Goal: Task Accomplishment & Management: Use online tool/utility

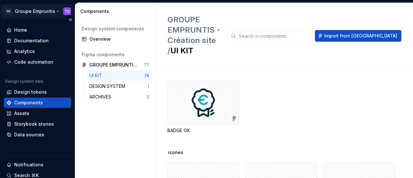
click at [38, 11] on html "GE Groupe Empruntis TU Home Documentation Analytics Code automation Design syst…" at bounding box center [206, 89] width 413 height 178
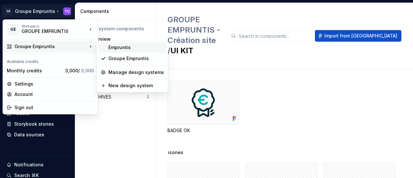
click at [128, 47] on div "Empruntis" at bounding box center [136, 47] width 56 height 6
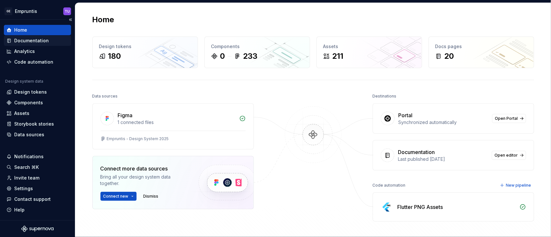
click at [30, 42] on div "Documentation" at bounding box center [31, 40] width 35 height 6
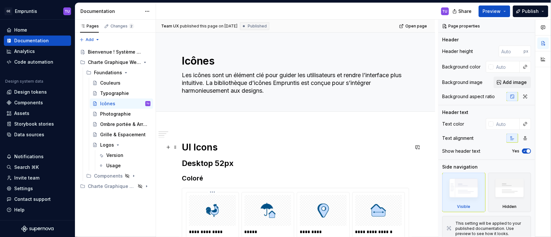
scroll to position [86, 0]
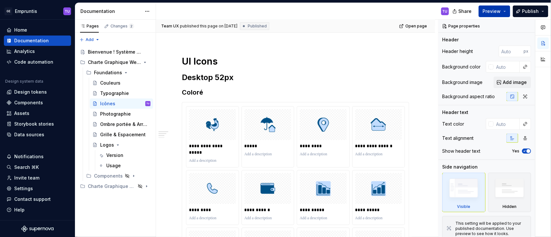
click at [413, 12] on span "Preview" at bounding box center [492, 11] width 18 height 6
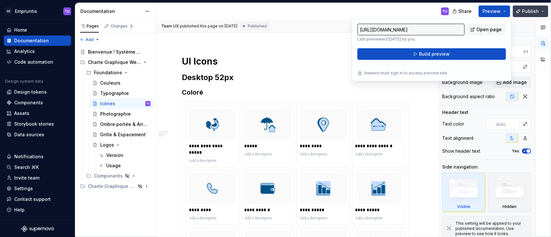
click at [413, 10] on span "Publish" at bounding box center [530, 11] width 17 height 6
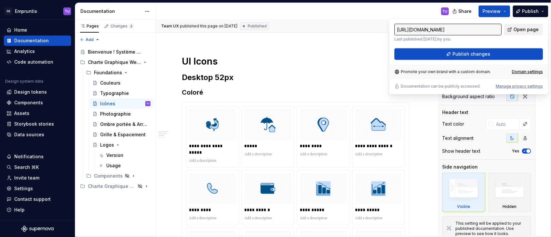
click at [413, 28] on span "Open page" at bounding box center [525, 29] width 25 height 6
click at [359, 60] on h1 "UI Icons" at bounding box center [295, 62] width 227 height 12
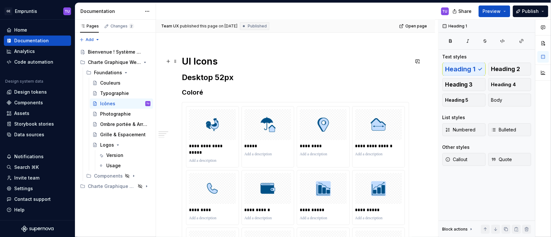
scroll to position [129, 0]
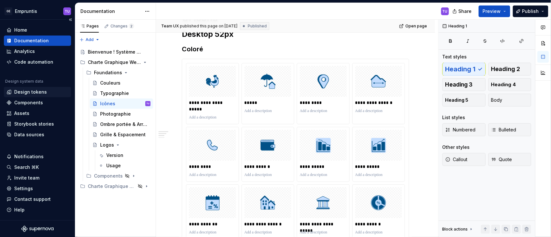
click at [25, 91] on div "Design tokens" at bounding box center [30, 92] width 33 height 6
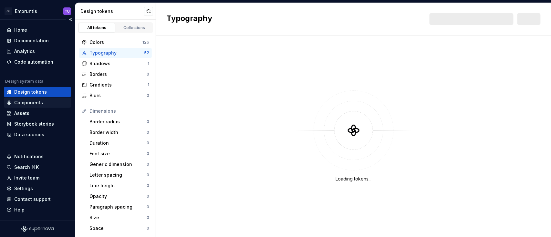
click at [28, 100] on div "Components" at bounding box center [28, 102] width 29 height 6
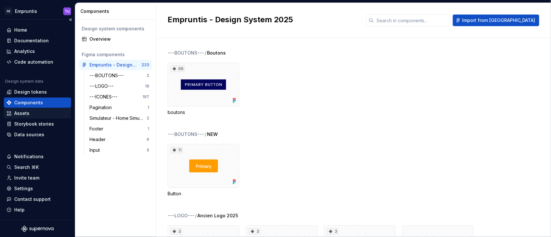
click at [31, 108] on div "Assets" at bounding box center [37, 113] width 67 height 10
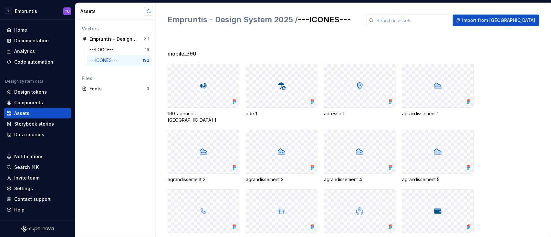
click at [149, 12] on button "button" at bounding box center [148, 11] width 9 height 9
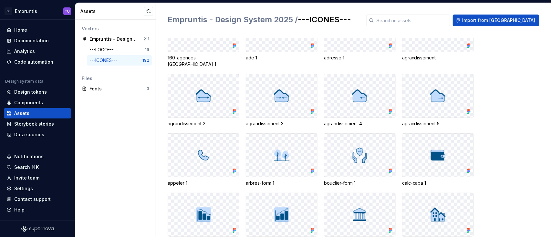
scroll to position [1450, 0]
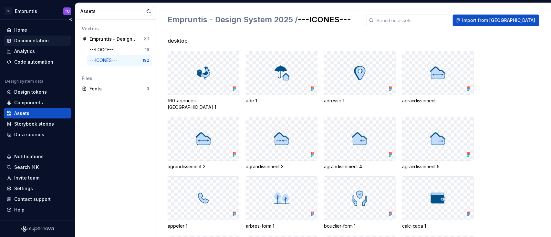
click at [27, 41] on div "Documentation" at bounding box center [31, 40] width 35 height 6
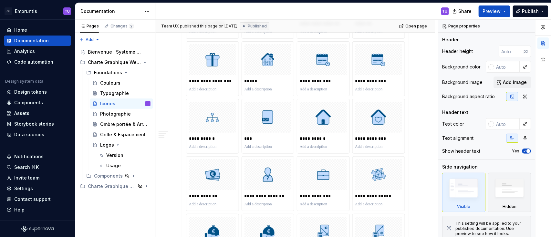
scroll to position [818, 0]
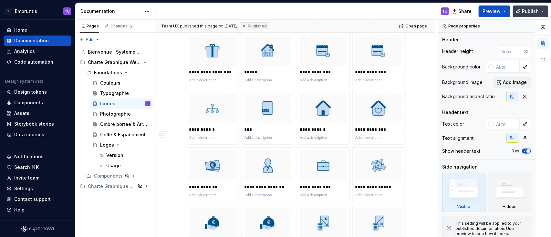
click at [413, 9] on span "Publish" at bounding box center [530, 11] width 17 height 6
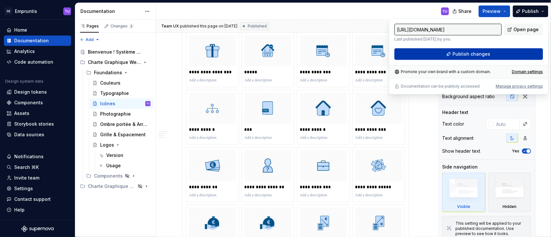
click at [413, 53] on span "Publish changes" at bounding box center [471, 54] width 38 height 6
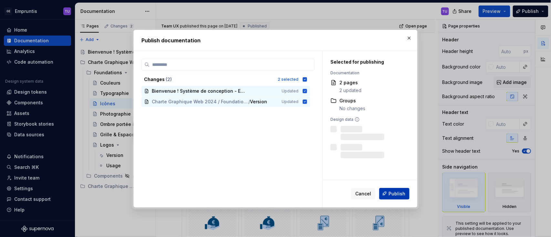
click at [395, 178] on span "Publish" at bounding box center [396, 193] width 17 height 6
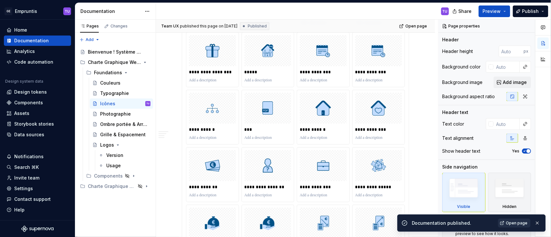
click at [413, 178] on span "Open page" at bounding box center [517, 223] width 22 height 5
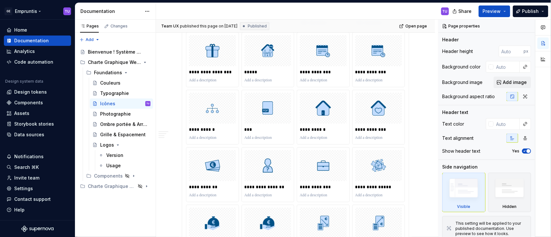
click at [32, 10] on html "GE Empruntis TU Home Documentation Analytics Code automation Design system data…" at bounding box center [275, 118] width 551 height 237
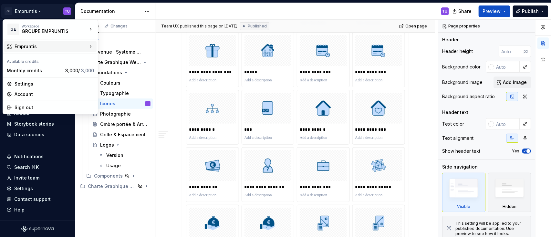
type textarea "*"
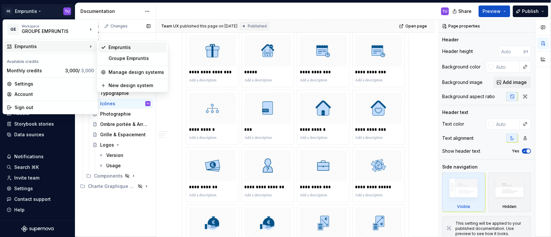
click at [115, 48] on div "Empruntis" at bounding box center [136, 47] width 56 height 6
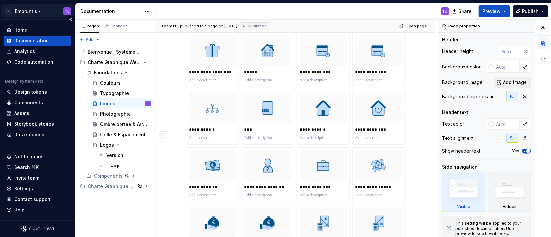
click at [24, 12] on html "GE Empruntis TU Home Documentation Analytics Code automation Design system data…" at bounding box center [275, 118] width 551 height 237
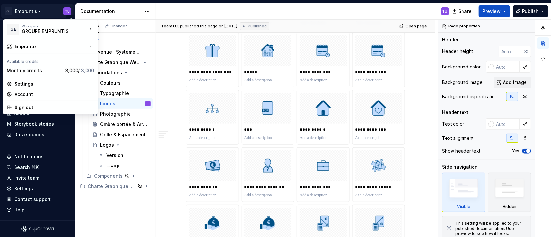
click at [48, 14] on html "GE Empruntis TU Home Documentation Analytics Code automation Design system data…" at bounding box center [275, 118] width 551 height 237
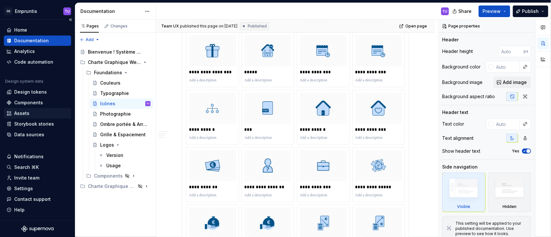
click at [27, 112] on div "Assets" at bounding box center [21, 113] width 15 height 6
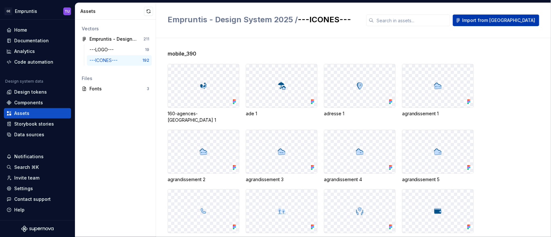
click at [413, 21] on span "Import from [GEOGRAPHIC_DATA]" at bounding box center [498, 20] width 73 height 6
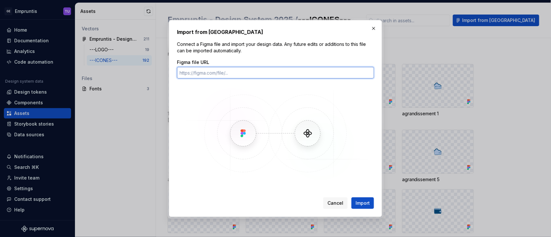
click at [204, 73] on input "Figma file URL" at bounding box center [275, 73] width 197 height 12
paste input "[URL][DOMAIN_NAME]"
type input "[URL][DOMAIN_NAME]"
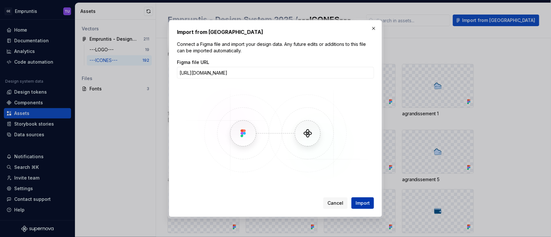
click at [361, 178] on span "Import" at bounding box center [362, 203] width 14 height 6
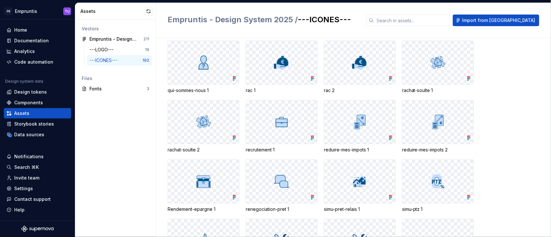
scroll to position [2699, 0]
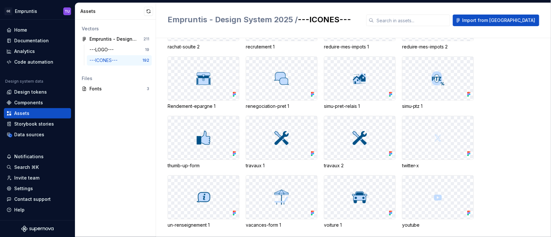
click at [270, 135] on div at bounding box center [281, 137] width 71 height 43
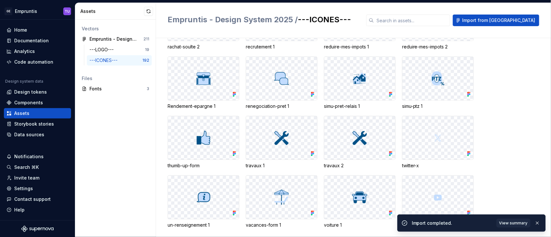
click at [283, 132] on img at bounding box center [281, 137] width 17 height 17
click at [282, 130] on img at bounding box center [281, 137] width 17 height 17
click at [282, 129] on img at bounding box center [281, 137] width 17 height 17
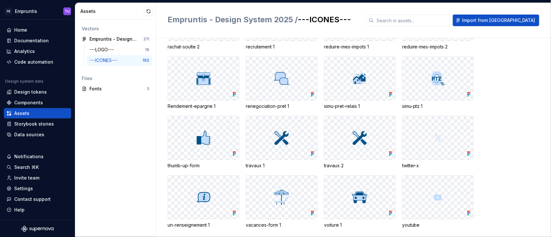
drag, startPoint x: 269, startPoint y: 122, endPoint x: 305, endPoint y: 149, distance: 45.5
click at [305, 149] on div at bounding box center [281, 137] width 71 height 43
click at [280, 129] on img at bounding box center [281, 137] width 17 height 17
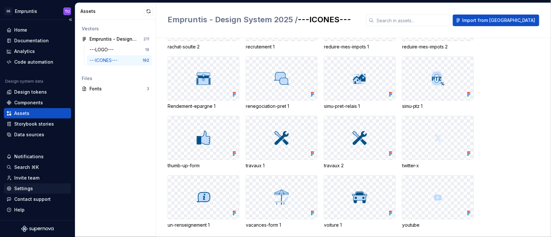
click at [28, 178] on div "Settings" at bounding box center [23, 188] width 19 height 6
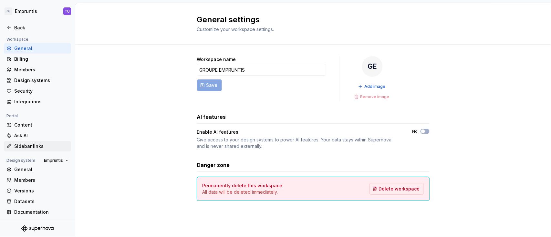
scroll to position [47, 0]
click at [31, 178] on div "Documentation" at bounding box center [41, 211] width 54 height 6
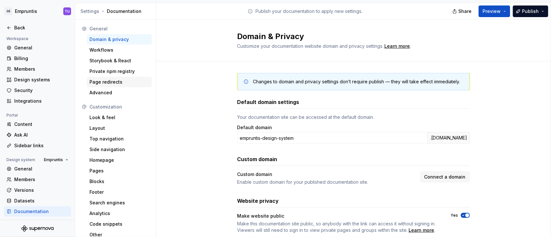
click at [110, 84] on div "Page redirects" at bounding box center [119, 82] width 60 height 6
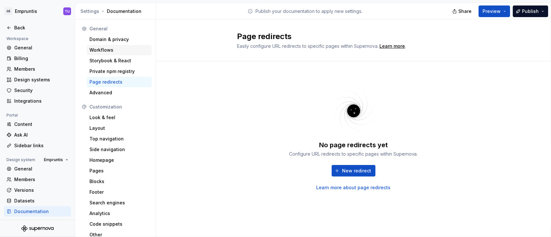
click at [108, 48] on div "Workflows" at bounding box center [119, 50] width 60 height 6
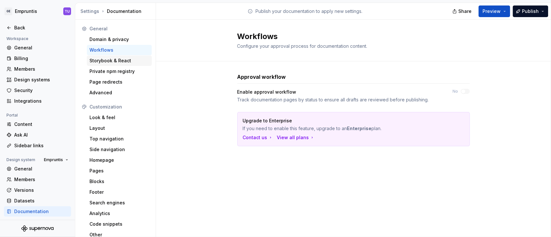
click at [108, 61] on div "Storybook & React" at bounding box center [119, 60] width 60 height 6
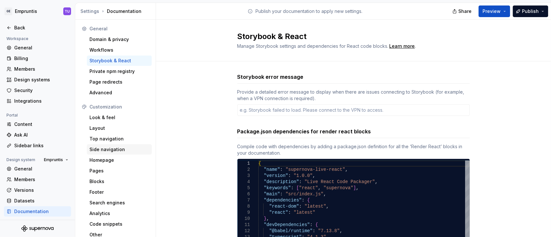
click at [107, 150] on div "Side navigation" at bounding box center [119, 149] width 60 height 6
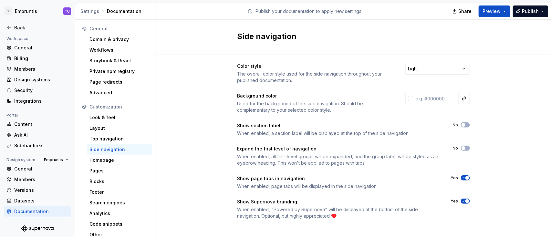
scroll to position [7, 0]
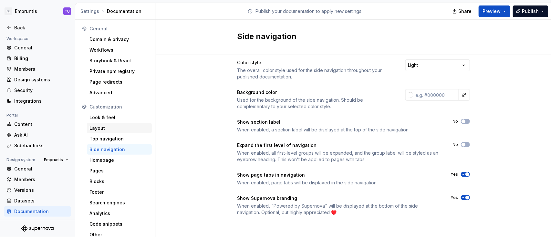
click at [102, 128] on div "Layout" at bounding box center [119, 128] width 60 height 6
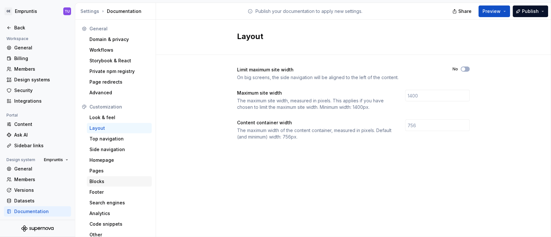
click at [105, 178] on div "Blocks" at bounding box center [119, 181] width 60 height 6
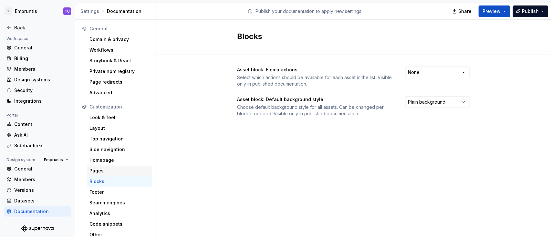
click at [100, 171] on div "Pages" at bounding box center [119, 171] width 60 height 6
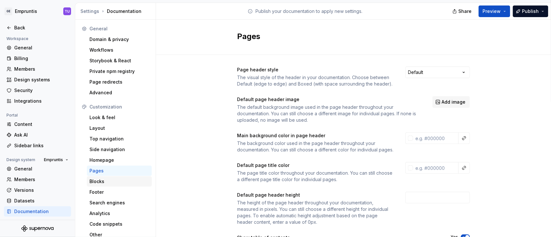
click at [100, 178] on div "Blocks" at bounding box center [119, 181] width 60 height 6
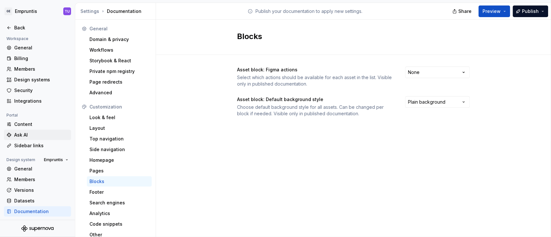
click at [17, 136] on div "Ask AI" at bounding box center [41, 135] width 54 height 6
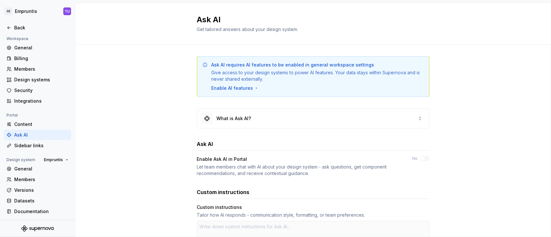
type textarea "*"
click at [17, 24] on div "Back" at bounding box center [37, 28] width 67 height 10
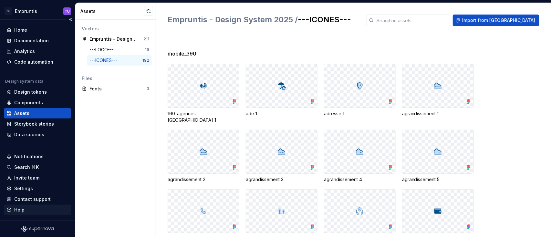
click at [26, 178] on div "Help" at bounding box center [37, 210] width 62 height 6
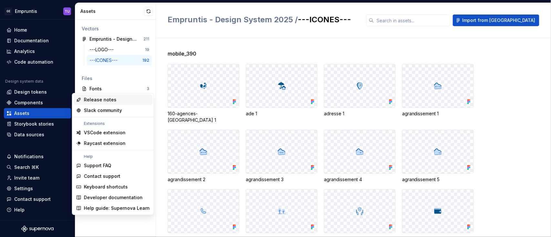
click at [109, 100] on div "Release notes" at bounding box center [100, 100] width 33 height 6
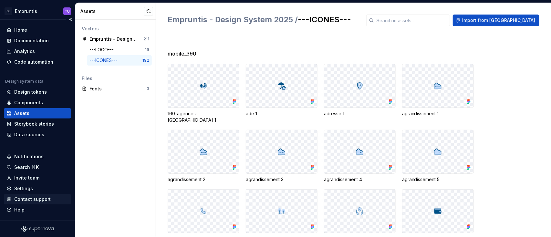
click at [30, 178] on div "Contact support" at bounding box center [32, 199] width 36 height 6
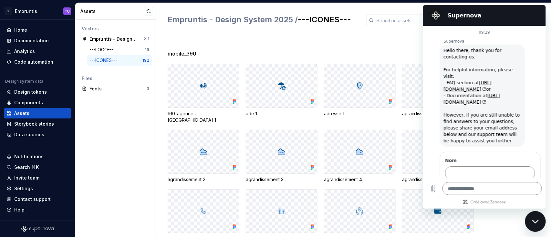
click at [402, 56] on div "mobile_390" at bounding box center [359, 54] width 383 height 8
drag, startPoint x: 394, startPoint y: 44, endPoint x: 391, endPoint y: 46, distance: 3.4
click at [394, 44] on div "mobile_390 160-agences-[GEOGRAPHIC_DATA] 1 ade 1 adresse 1 agrandissement 1 agr…" at bounding box center [359, 137] width 383 height 199
click at [385, 51] on div "mobile_390" at bounding box center [359, 54] width 383 height 8
click at [31, 9] on html "GE Empruntis TU Home Documentation Analytics Code automation Design system data…" at bounding box center [275, 118] width 551 height 237
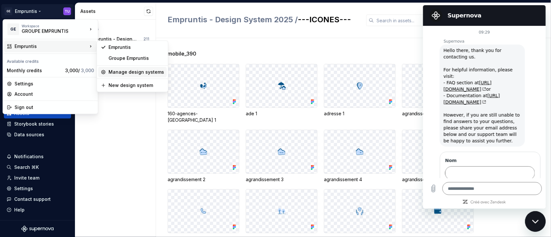
click at [137, 71] on div "Manage design systems" at bounding box center [136, 72] width 56 height 6
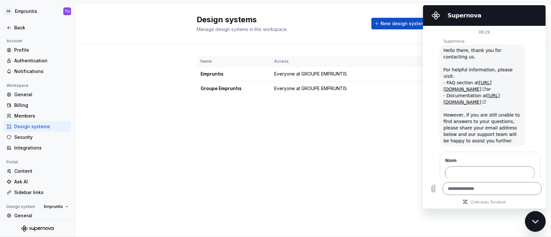
click at [413, 178] on div "Fermer la fenêtre de messagerie" at bounding box center [534, 220] width 19 height 19
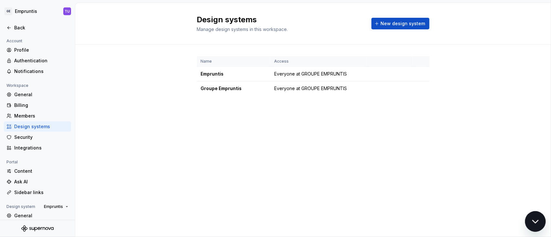
type textarea "*"
click at [413, 72] on html "GE Empruntis TU Back Account Profile Authentication Notifications Workspace Gen…" at bounding box center [275, 118] width 551 height 237
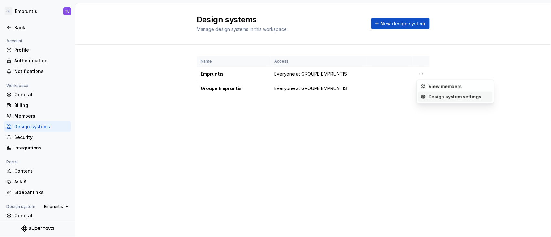
click at [413, 97] on div "Design system settings" at bounding box center [458, 97] width 61 height 6
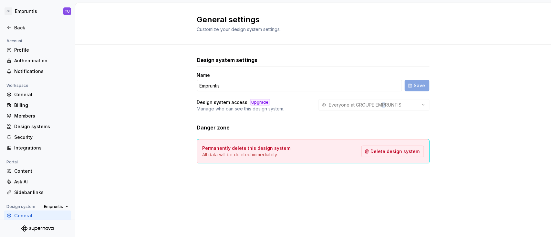
click at [384, 103] on div "Everyone at GROUPE EMPRUNTIS" at bounding box center [373, 105] width 111 height 12
click at [413, 102] on div "Everyone at GROUPE EMPRUNTIS" at bounding box center [373, 105] width 111 height 12
click at [22, 10] on html "GE Empruntis TU Back Account Profile Authentication Notifications Workspace Gen…" at bounding box center [275, 118] width 551 height 237
click at [51, 6] on html "GE Empruntis TU Back Account Profile Authentication Notifications Workspace Gen…" at bounding box center [275, 118] width 551 height 237
click at [14, 28] on div "Back" at bounding box center [41, 28] width 54 height 6
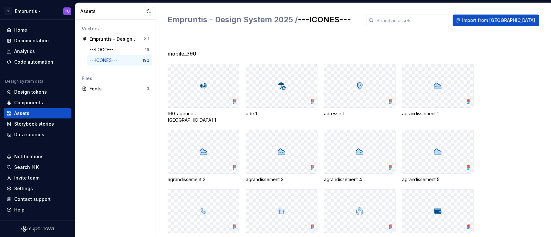
click at [37, 10] on html "GE Empruntis TU Home Documentation Analytics Code automation Design system data…" at bounding box center [275, 118] width 551 height 237
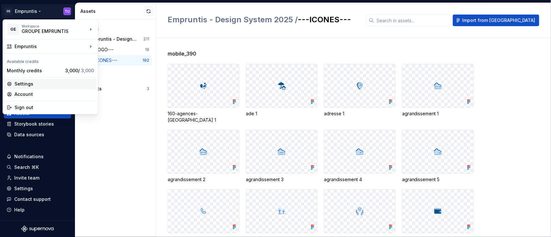
click at [27, 85] on div "Settings" at bounding box center [54, 84] width 79 height 6
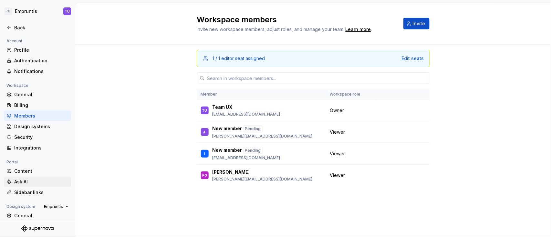
click at [27, 178] on div "Ask AI" at bounding box center [41, 182] width 54 height 6
type textarea "*"
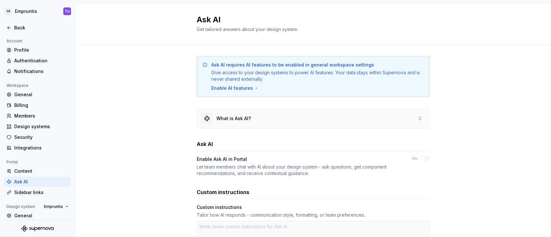
click at [270, 115] on div "What is Ask AI?" at bounding box center [313, 118] width 232 height 19
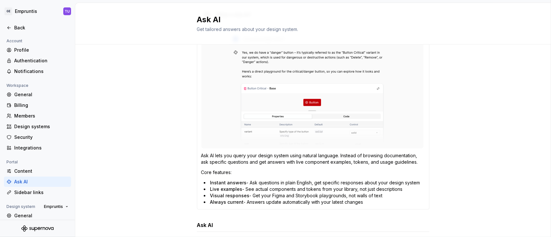
scroll to position [43, 0]
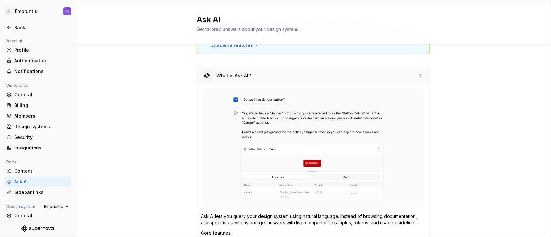
click at [285, 81] on div "What is Ask AI?" at bounding box center [313, 75] width 232 height 19
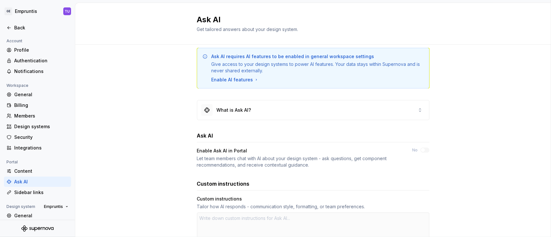
scroll to position [0, 0]
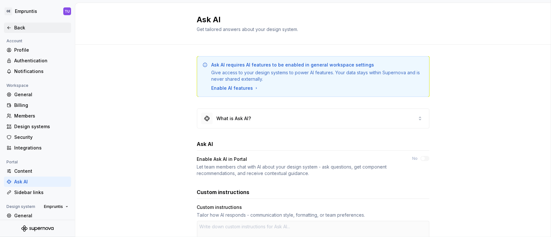
click at [20, 25] on div "Back" at bounding box center [41, 28] width 54 height 6
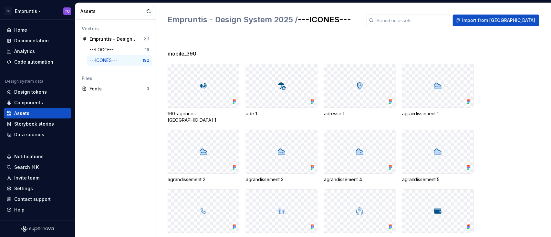
click at [31, 13] on html "GE Empruntis TU Home Documentation Analytics Code automation Design system data…" at bounding box center [275, 118] width 551 height 237
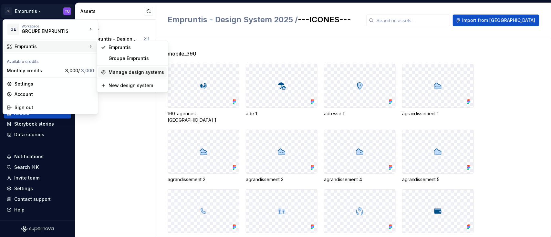
click at [112, 72] on div "Manage design systems" at bounding box center [136, 72] width 56 height 6
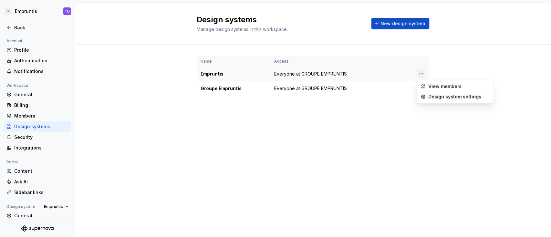
click at [413, 74] on html "GE Empruntis TU Back Account Profile Authentication Notifications Workspace Gen…" at bounding box center [275, 118] width 551 height 237
click at [413, 63] on html "GE Empruntis TU Back Account Profile Authentication Notifications Workspace Gen…" at bounding box center [275, 118] width 551 height 237
click at [14, 27] on div "Back" at bounding box center [41, 28] width 54 height 6
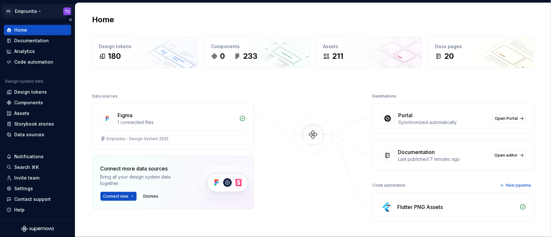
click at [26, 10] on html "GE Empruntis TU Home Documentation Analytics Code automation Design system data…" at bounding box center [275, 118] width 551 height 237
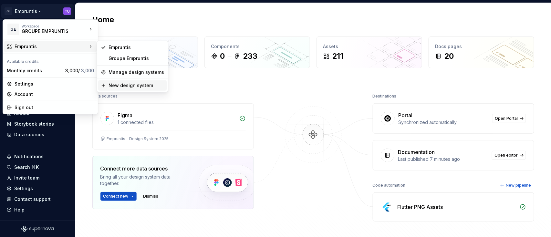
click at [121, 84] on div "New design system" at bounding box center [136, 85] width 56 height 6
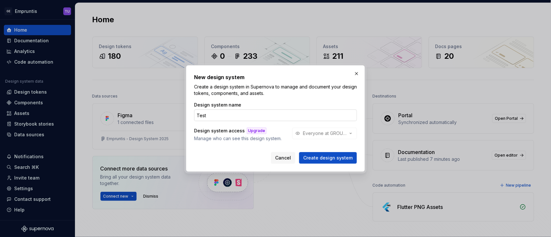
type input "Test"
click at [299, 152] on button "Create design system" at bounding box center [328, 158] width 58 height 12
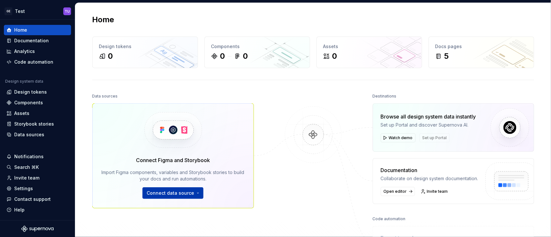
click at [175, 178] on span "Connect data source" at bounding box center [170, 193] width 47 height 6
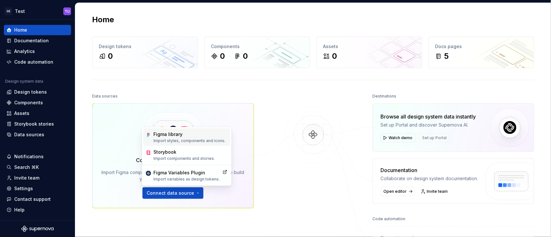
click at [172, 136] on div "Figma library" at bounding box center [190, 134] width 72 height 6
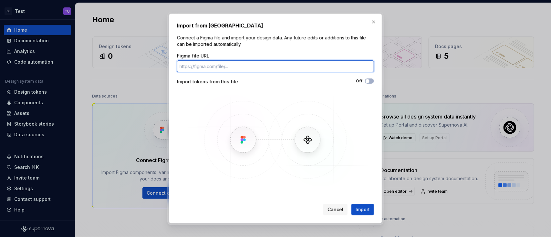
paste input "[URL][DOMAIN_NAME]"
type input "[URL][DOMAIN_NAME]"
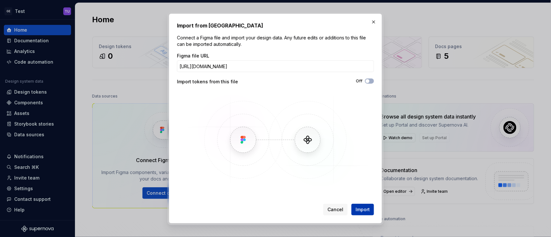
scroll to position [0, 0]
click at [363, 178] on span "Import" at bounding box center [362, 209] width 14 height 6
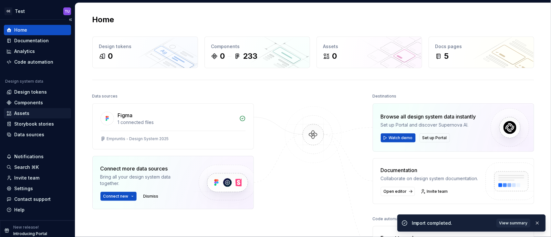
click at [30, 113] on div "Assets" at bounding box center [37, 113] width 62 height 6
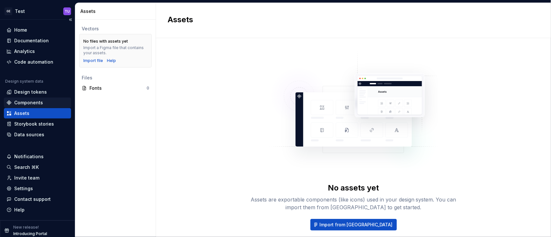
click at [35, 101] on div "Components" at bounding box center [28, 102] width 29 height 6
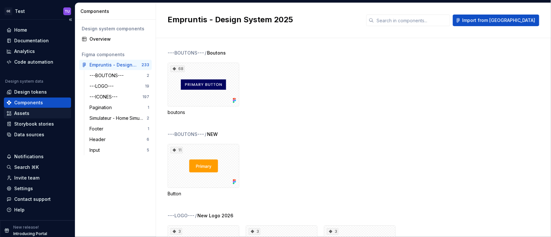
click at [29, 109] on div "Assets" at bounding box center [37, 113] width 67 height 10
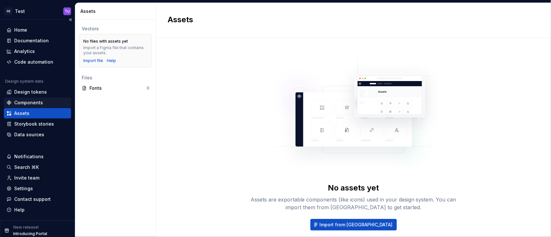
click at [34, 103] on div "Components" at bounding box center [28, 102] width 29 height 6
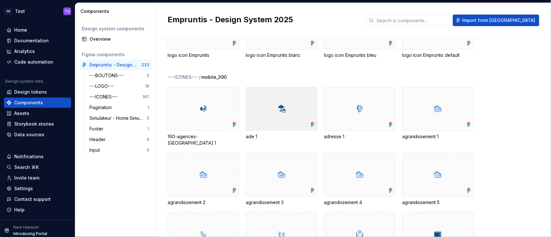
scroll to position [473, 0]
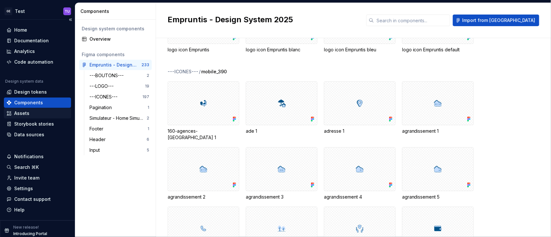
click at [26, 114] on div "Assets" at bounding box center [21, 113] width 15 height 6
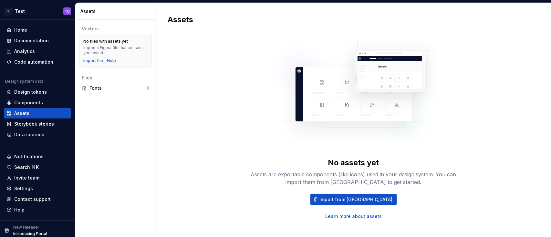
scroll to position [32, 0]
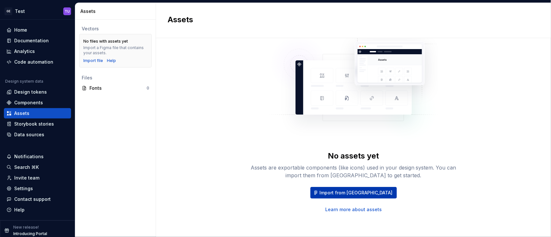
click at [341, 178] on span "Import from [GEOGRAPHIC_DATA]" at bounding box center [356, 193] width 73 height 6
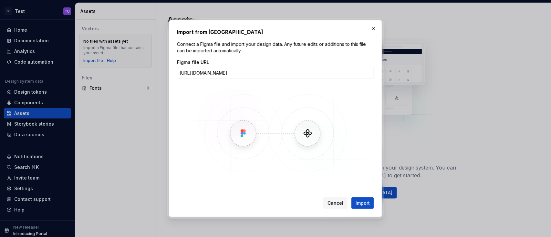
scroll to position [0, 96]
type input "[URL][DOMAIN_NAME]"
click at [362, 178] on span "Import" at bounding box center [362, 203] width 14 height 6
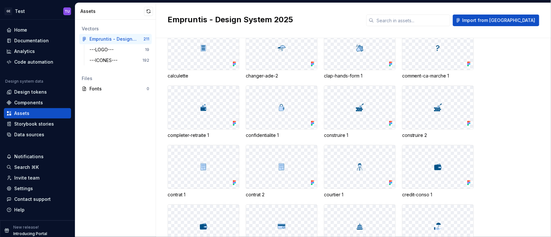
scroll to position [689, 0]
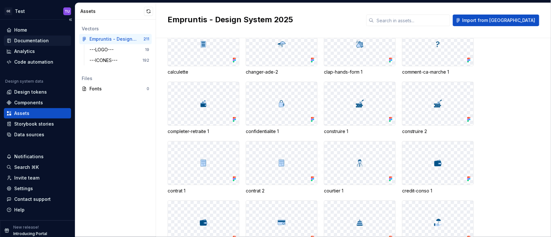
click at [27, 41] on div "Documentation" at bounding box center [31, 40] width 35 height 6
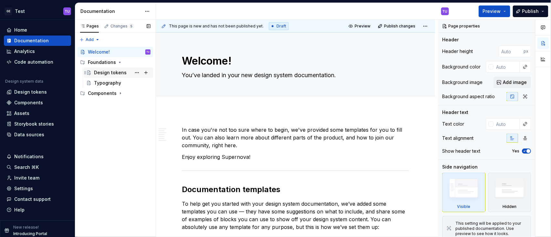
click at [118, 72] on div "Design tokens" at bounding box center [110, 72] width 33 height 6
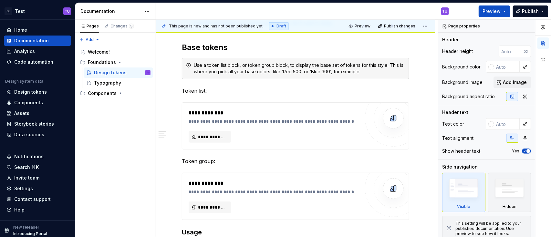
scroll to position [172, 0]
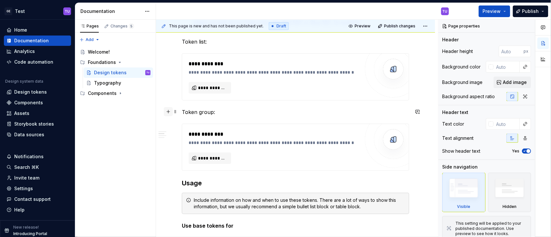
type textarea "*"
click at [168, 112] on button "button" at bounding box center [168, 111] width 9 height 9
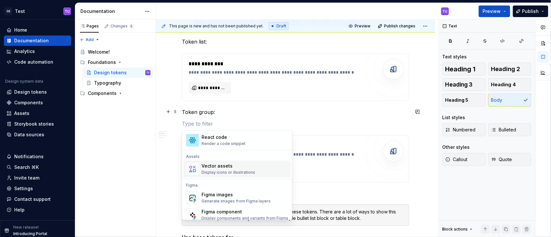
scroll to position [556, 0]
click at [219, 170] on div "Vector assets Display icons or illustrations" at bounding box center [228, 171] width 54 height 12
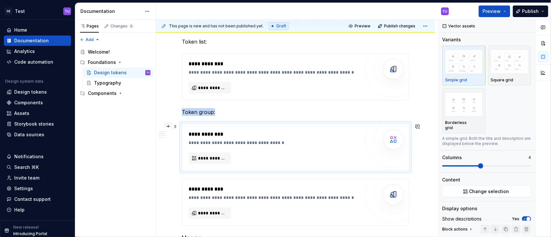
click at [168, 126] on button "button" at bounding box center [168, 126] width 9 height 9
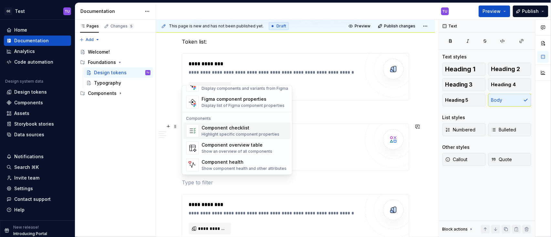
scroll to position [599, 0]
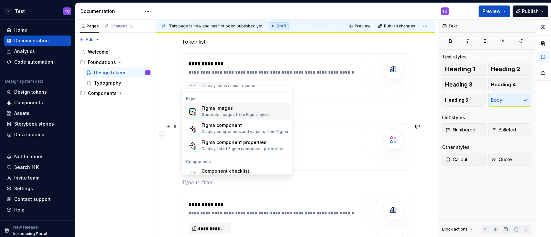
click at [222, 111] on div "Figma images Generate images from Figma layers" at bounding box center [235, 111] width 69 height 12
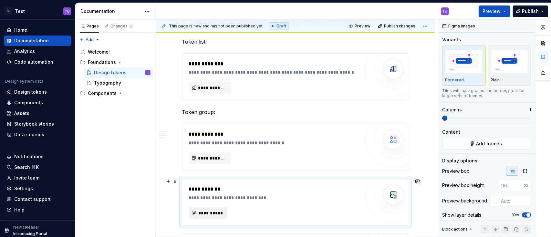
click at [203, 178] on span "**********" at bounding box center [210, 213] width 25 height 6
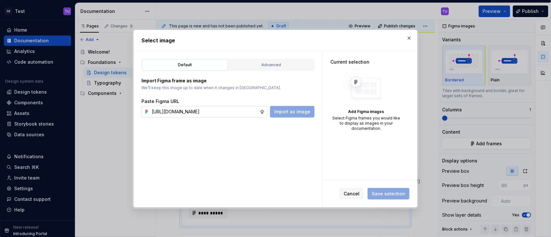
scroll to position [0, 180]
type input "[URL][DOMAIN_NAME]"
click at [294, 112] on span "Import as image" at bounding box center [292, 111] width 36 height 6
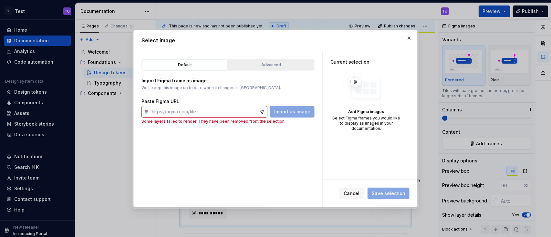
click at [281, 65] on div "Advanced" at bounding box center [271, 65] width 81 height 6
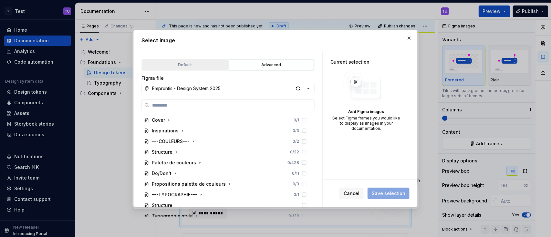
click at [185, 70] on button "Default" at bounding box center [185, 64] width 86 height 11
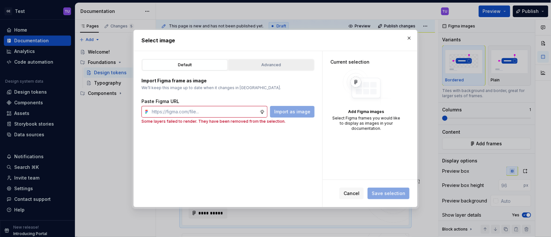
click at [262, 63] on div "Advanced" at bounding box center [271, 65] width 81 height 6
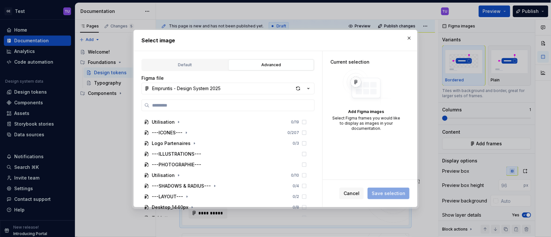
scroll to position [129, 0]
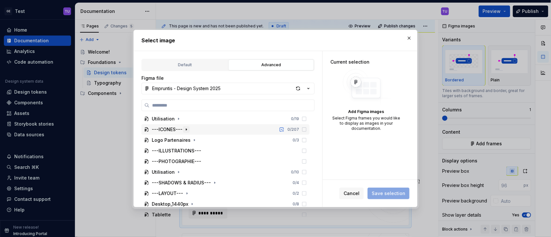
click at [185, 130] on icon "button" at bounding box center [186, 129] width 5 height 5
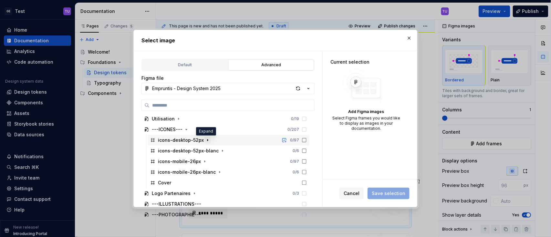
click at [207, 139] on icon "button" at bounding box center [207, 140] width 1 height 2
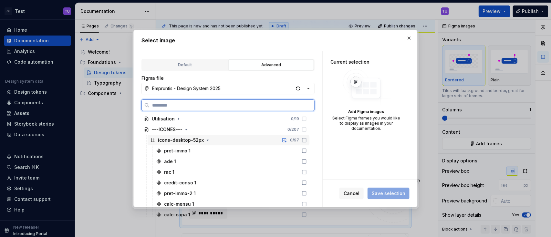
click at [302, 139] on icon at bounding box center [304, 140] width 5 height 5
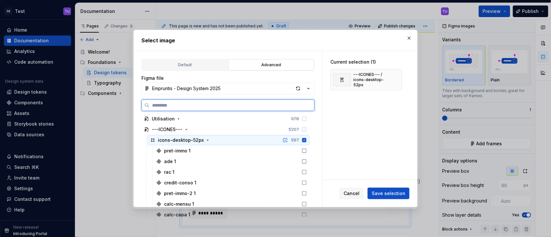
click at [302, 140] on icon at bounding box center [304, 140] width 4 height 4
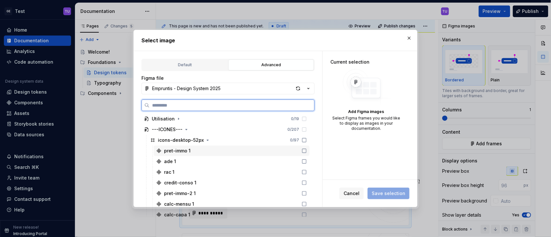
click at [302, 149] on icon at bounding box center [304, 150] width 5 height 5
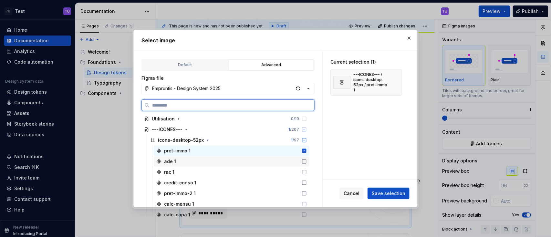
click at [302, 161] on icon at bounding box center [304, 161] width 5 height 5
click at [302, 172] on icon at bounding box center [304, 171] width 5 height 5
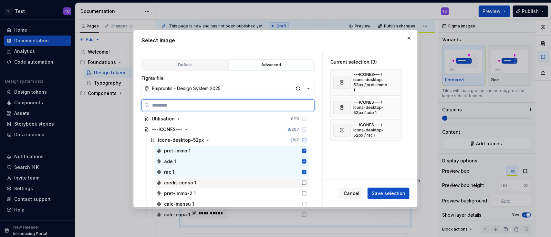
click at [303, 178] on icon at bounding box center [304, 182] width 5 height 5
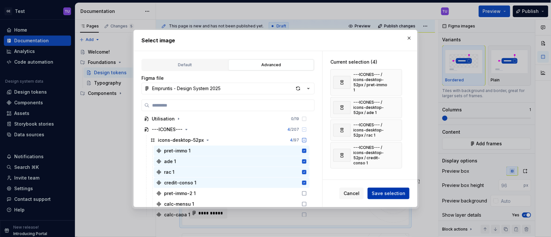
click at [394, 178] on span "Save selection" at bounding box center [389, 193] width 34 height 6
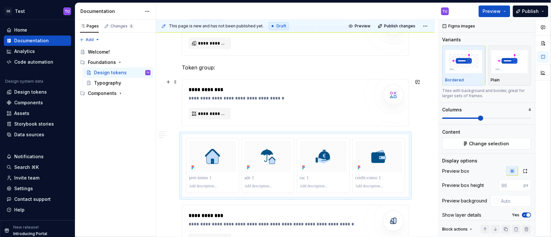
scroll to position [219, 0]
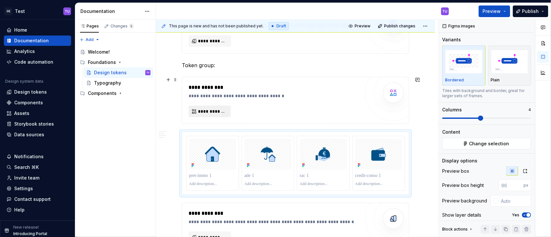
click at [206, 108] on span "**********" at bounding box center [212, 111] width 29 height 6
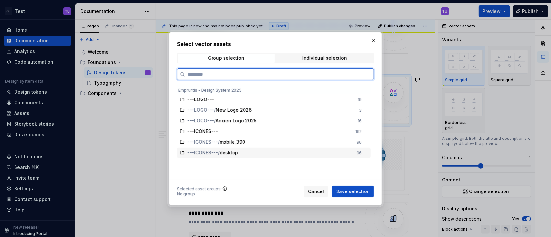
click at [260, 151] on div "---ICONES--- / desktop" at bounding box center [269, 152] width 165 height 6
drag, startPoint x: 308, startPoint y: 150, endPoint x: 317, endPoint y: 151, distance: 8.7
click at [308, 150] on div "---ICONES--- / desktop" at bounding box center [269, 152] width 165 height 6
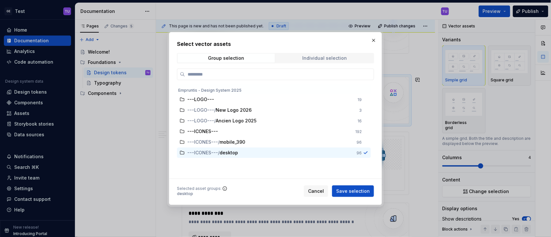
click at [316, 61] on span "Individual selection" at bounding box center [324, 58] width 97 height 9
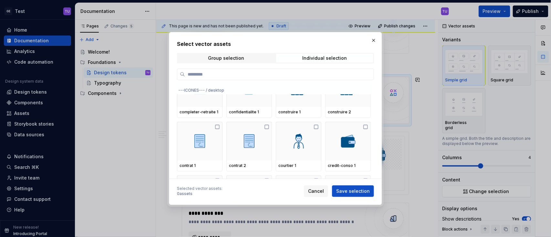
scroll to position [1851, 0]
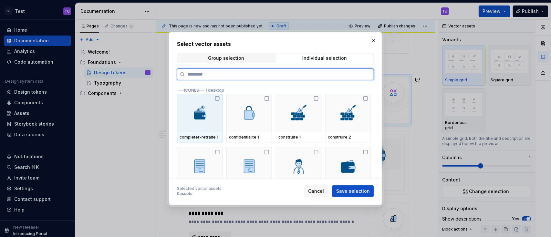
drag, startPoint x: 216, startPoint y: 120, endPoint x: 220, endPoint y: 119, distance: 3.6
click at [216, 120] on div at bounding box center [200, 112] width 46 height 39
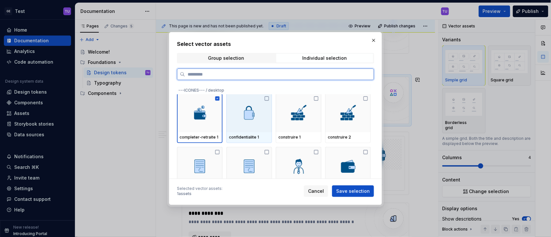
drag, startPoint x: 241, startPoint y: 118, endPoint x: 261, endPoint y: 118, distance: 19.7
click at [241, 118] on img at bounding box center [249, 112] width 17 height 17
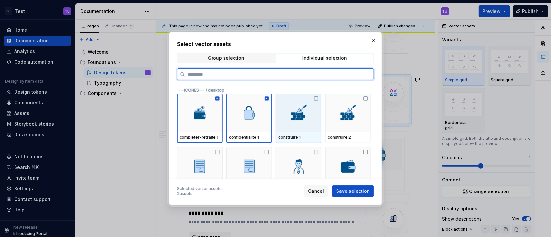
click at [291, 118] on img at bounding box center [298, 112] width 17 height 17
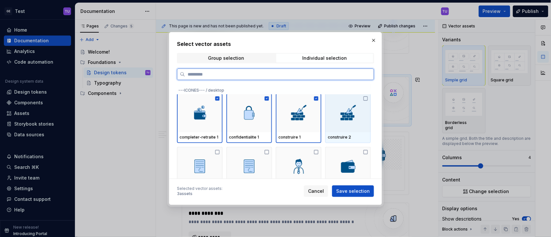
click at [341, 117] on img at bounding box center [348, 112] width 17 height 17
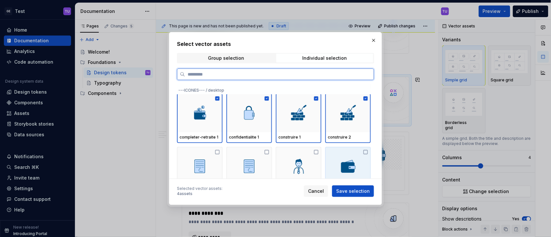
click at [349, 156] on div at bounding box center [348, 166] width 46 height 39
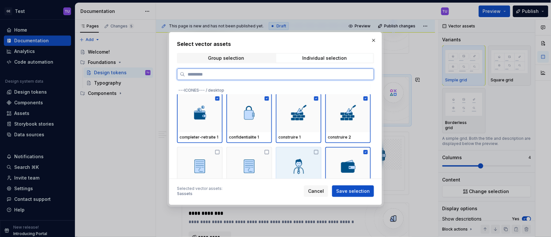
drag, startPoint x: 302, startPoint y: 159, endPoint x: 280, endPoint y: 159, distance: 22.0
click at [301, 159] on img at bounding box center [298, 166] width 17 height 17
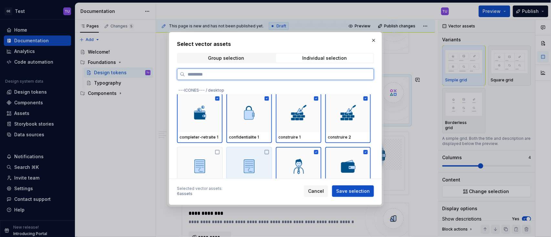
click at [238, 161] on div at bounding box center [249, 166] width 46 height 39
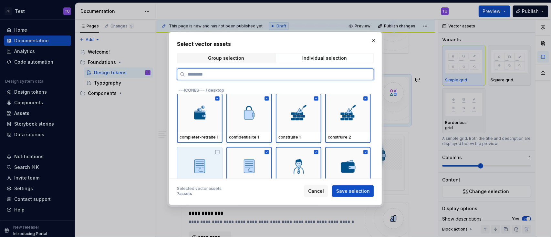
click at [208, 160] on div at bounding box center [200, 166] width 46 height 39
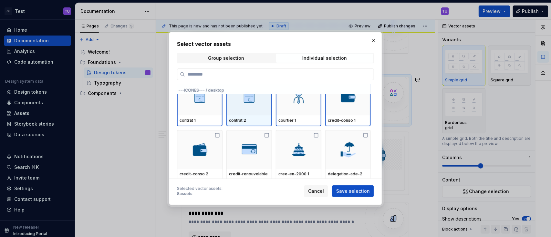
scroll to position [1937, 0]
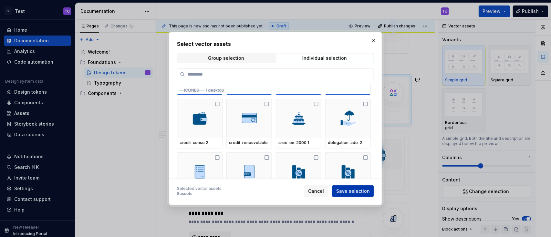
click at [358, 178] on span "Save selection" at bounding box center [353, 191] width 34 height 6
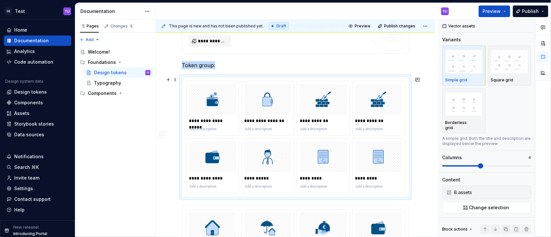
scroll to position [305, 0]
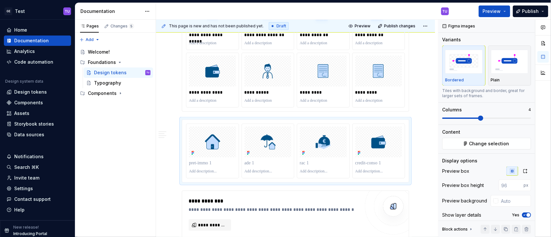
click at [182, 112] on div "**********" at bounding box center [295, 51] width 227 height 121
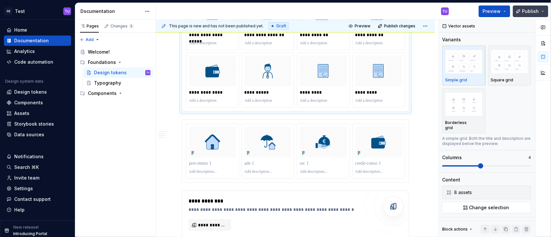
click at [413, 9] on span "Publish" at bounding box center [530, 11] width 17 height 6
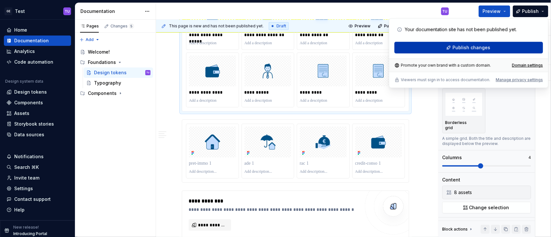
click at [413, 45] on span "Publish changes" at bounding box center [471, 47] width 38 height 6
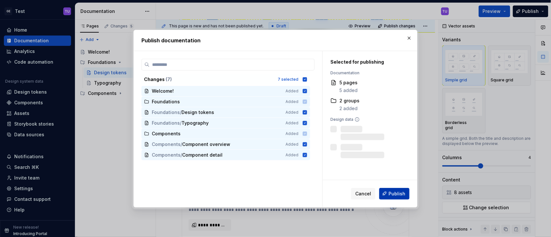
click at [395, 178] on span "Publish" at bounding box center [396, 193] width 17 height 6
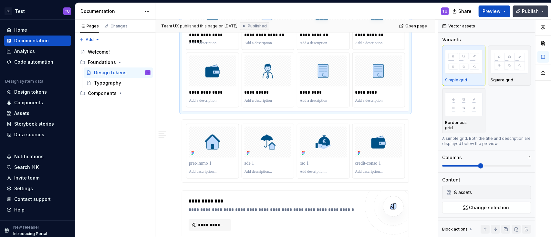
click at [413, 8] on button "Publish" at bounding box center [531, 11] width 36 height 12
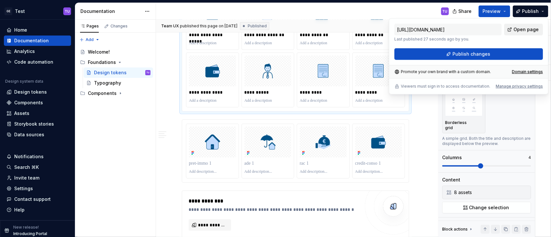
click at [413, 27] on span "Open page" at bounding box center [525, 29] width 25 height 6
click at [167, 120] on button "button" at bounding box center [168, 122] width 9 height 9
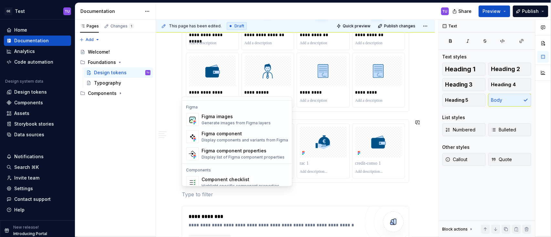
scroll to position [599, 0]
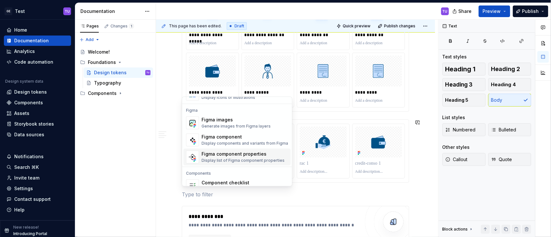
click at [231, 157] on div "Figma component properties" at bounding box center [242, 154] width 83 height 6
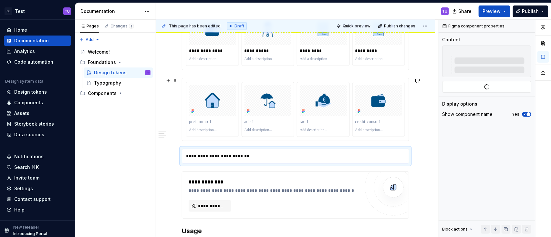
scroll to position [348, 0]
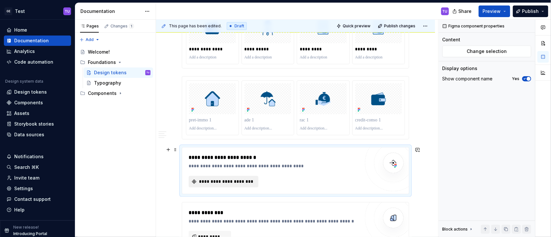
click at [222, 178] on span "**********" at bounding box center [226, 182] width 56 height 6
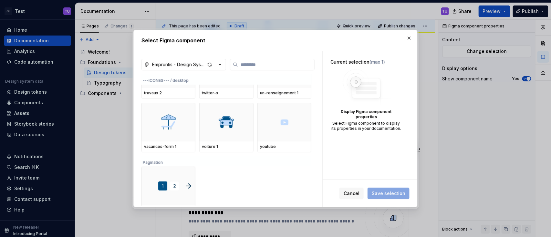
scroll to position [3702, 0]
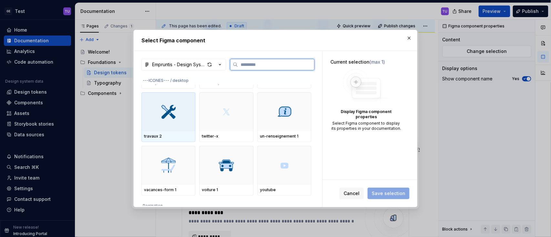
click at [180, 114] on div at bounding box center [168, 111] width 54 height 39
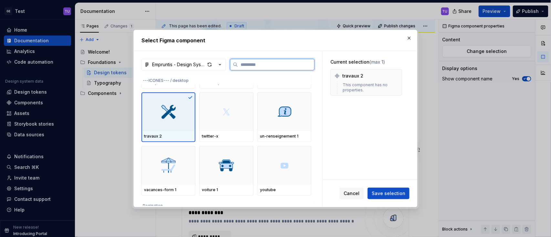
click at [224, 114] on img at bounding box center [226, 111] width 17 height 17
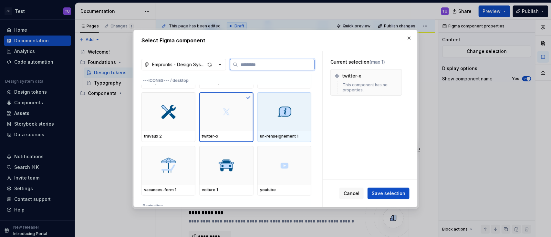
click at [261, 115] on div at bounding box center [284, 111] width 54 height 39
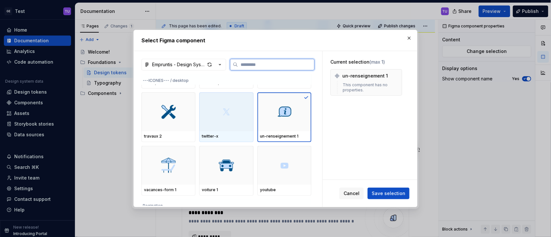
click at [236, 112] on div at bounding box center [226, 111] width 54 height 39
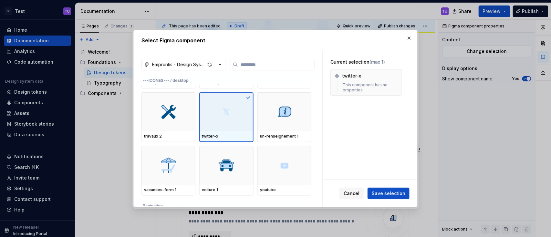
scroll to position [3616, 0]
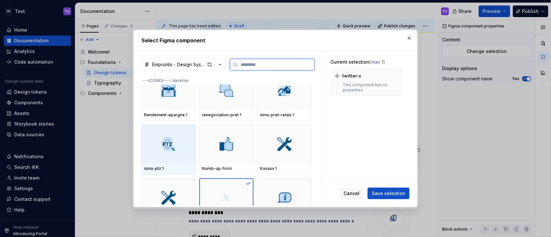
click at [174, 143] on img at bounding box center [168, 144] width 17 height 17
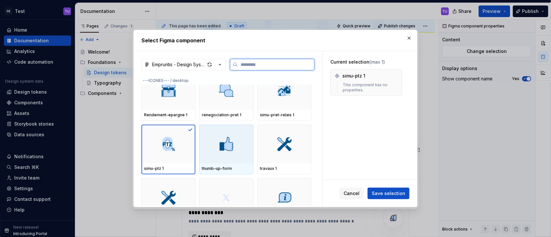
click at [221, 140] on img at bounding box center [226, 144] width 17 height 17
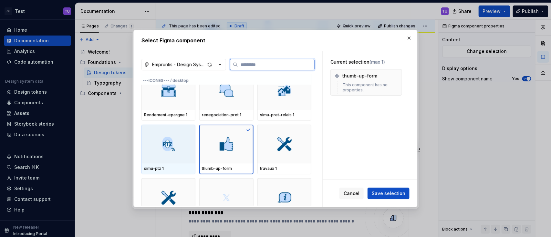
click at [166, 140] on img at bounding box center [168, 144] width 17 height 17
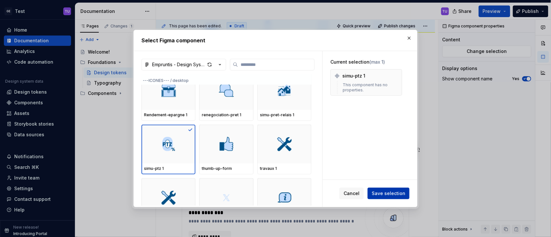
click at [393, 178] on span "Save selection" at bounding box center [389, 193] width 34 height 6
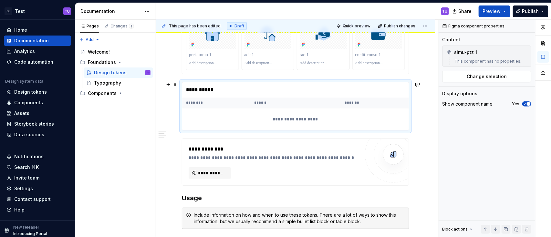
scroll to position [391, 0]
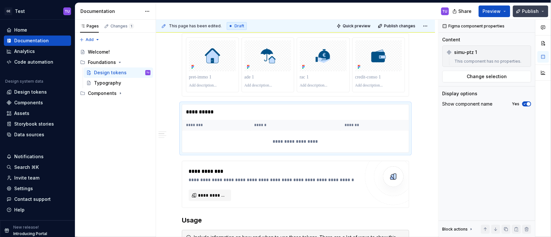
drag, startPoint x: 538, startPoint y: 8, endPoint x: 528, endPoint y: 16, distance: 12.3
click at [413, 8] on button "Publish" at bounding box center [531, 11] width 36 height 12
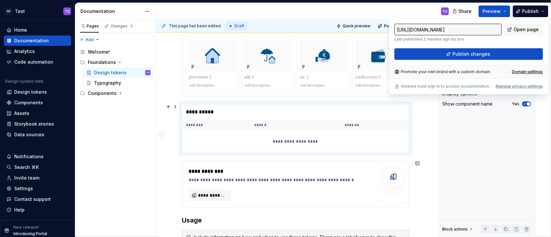
click at [306, 140] on div "**********" at bounding box center [295, 142] width 226 height 22
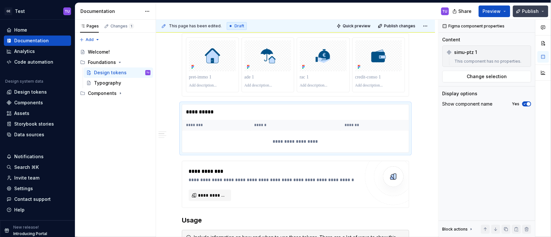
click at [413, 13] on span "Publish" at bounding box center [530, 11] width 17 height 6
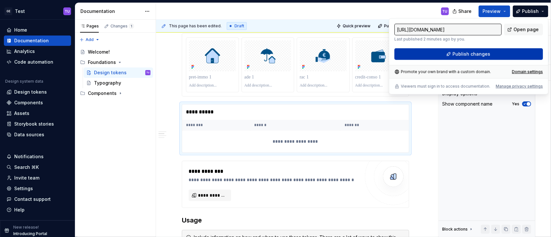
click at [413, 53] on span "Publish changes" at bounding box center [471, 54] width 38 height 6
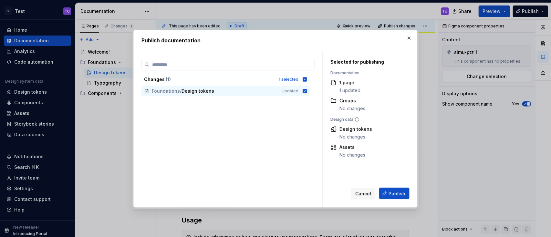
click at [394, 178] on span "Publish" at bounding box center [396, 193] width 17 height 6
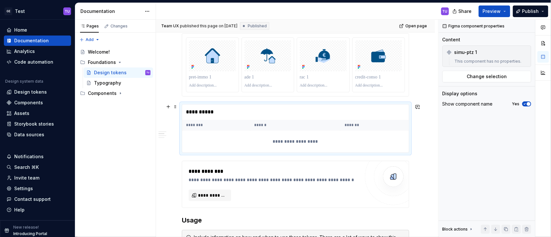
scroll to position [434, 0]
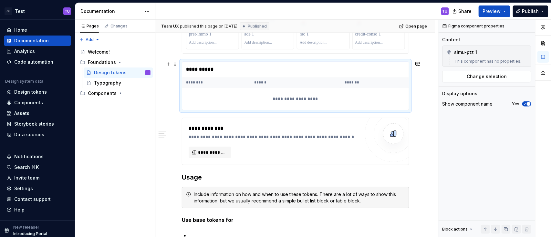
click at [212, 74] on div "**********" at bounding box center [295, 69] width 226 height 15
click at [178, 65] on span at bounding box center [175, 63] width 5 height 9
click at [195, 118] on div "Delete" at bounding box center [206, 121] width 42 height 6
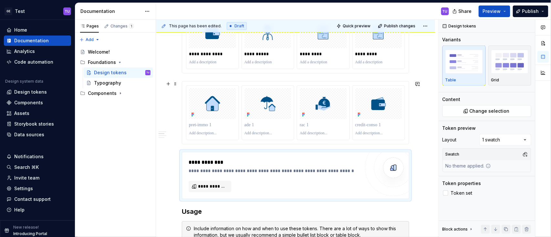
scroll to position [305, 0]
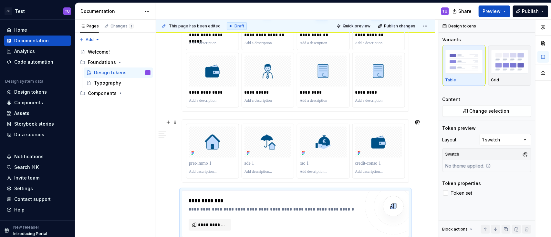
click at [413, 144] on div "**********" at bounding box center [297, 129] width 282 height 218
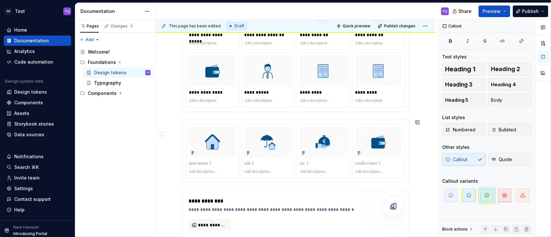
click at [194, 178] on div "**********" at bounding box center [295, 214] width 227 height 787
click at [194, 178] on div at bounding box center [295, 150] width 227 height 63
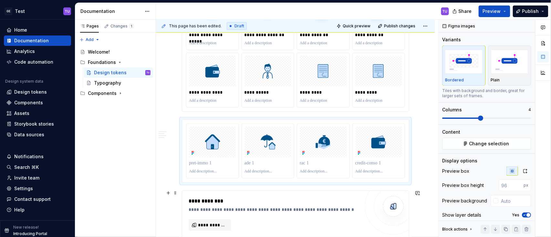
click at [190, 178] on div "**********" at bounding box center [295, 213] width 227 height 47
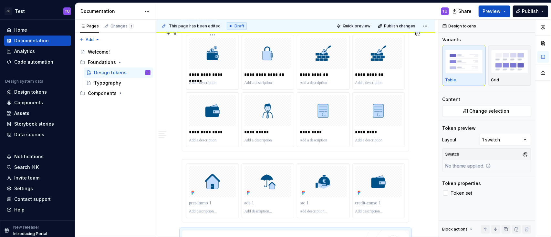
scroll to position [180, 0]
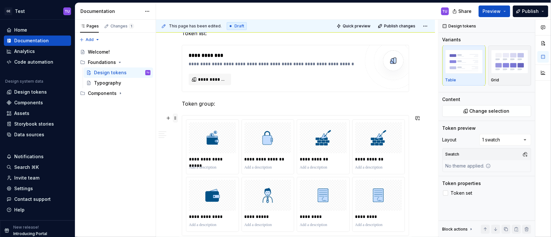
click at [174, 118] on span at bounding box center [175, 118] width 5 height 9
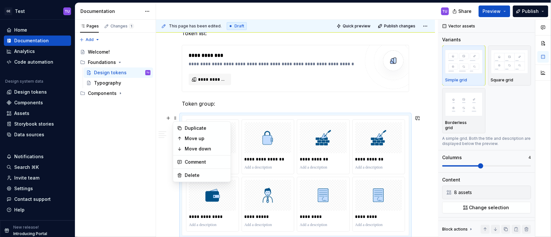
click at [248, 102] on p "Token group:" at bounding box center [295, 104] width 227 height 8
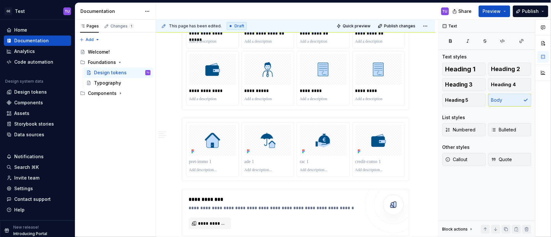
scroll to position [310, 0]
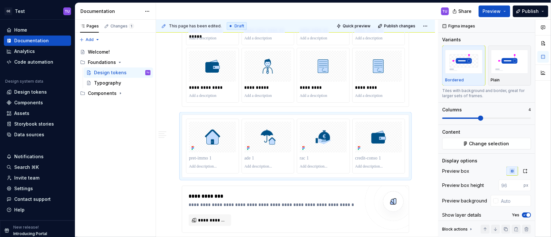
click at [186, 107] on div "**********" at bounding box center [295, 46] width 227 height 121
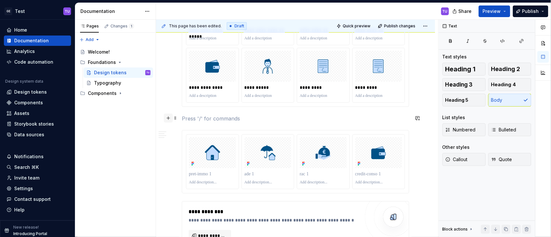
click at [170, 118] on button "button" at bounding box center [168, 118] width 9 height 9
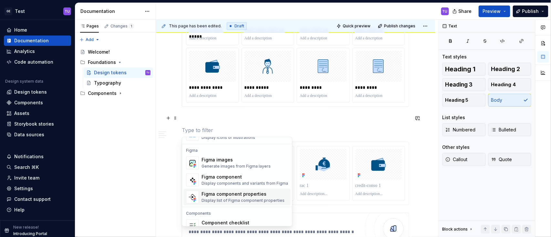
scroll to position [556, 0]
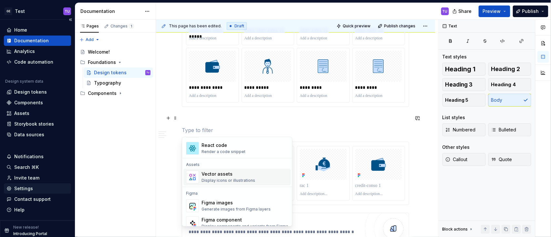
click at [34, 178] on div "Settings" at bounding box center [37, 188] width 62 height 6
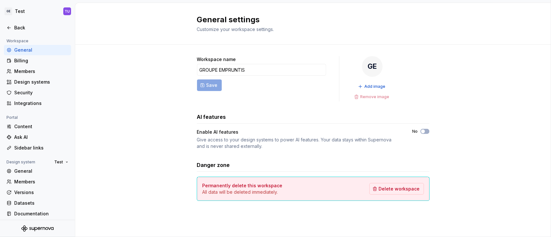
scroll to position [47, 0]
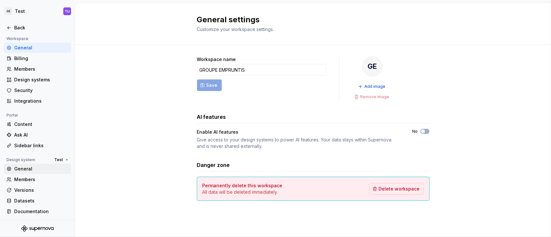
click at [30, 166] on div "General" at bounding box center [41, 169] width 54 height 6
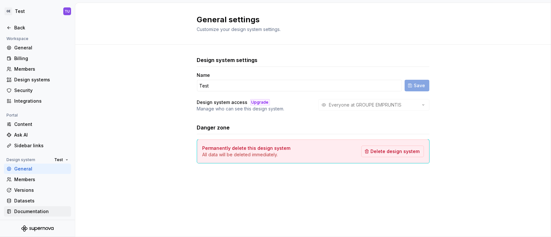
click at [30, 178] on div "Documentation" at bounding box center [41, 211] width 54 height 6
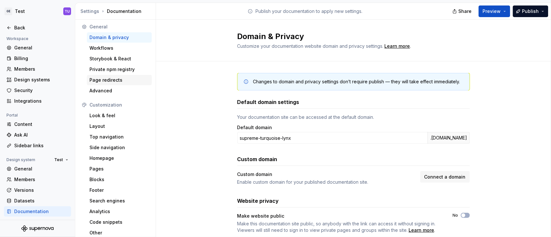
scroll to position [4, 0]
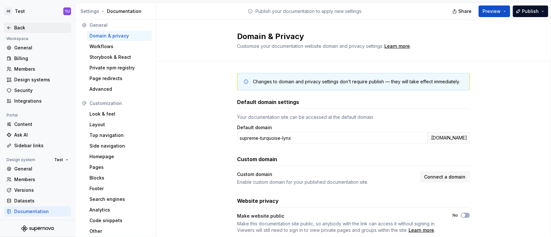
click at [13, 23] on div "Back" at bounding box center [37, 28] width 67 height 10
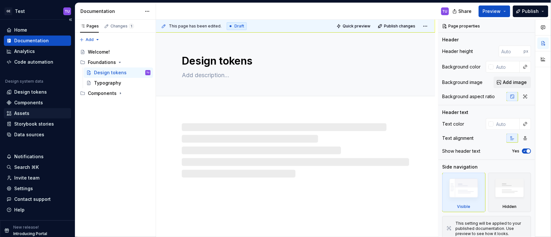
click at [33, 110] on div "Assets" at bounding box center [37, 113] width 62 height 6
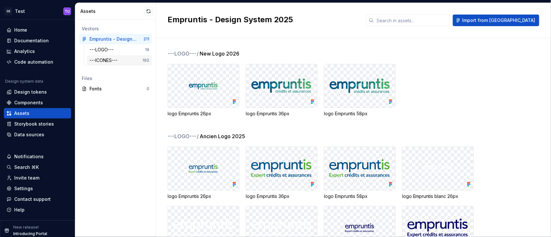
click at [114, 62] on div "---ICONES---" at bounding box center [104, 60] width 31 height 6
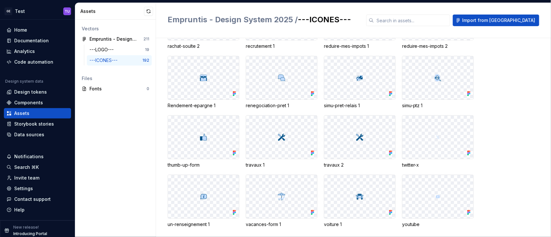
scroll to position [1334, 0]
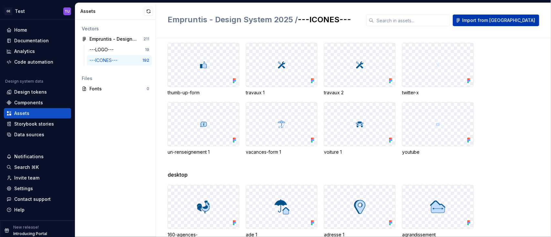
click at [413, 22] on span "Import from [GEOGRAPHIC_DATA]" at bounding box center [498, 20] width 73 height 6
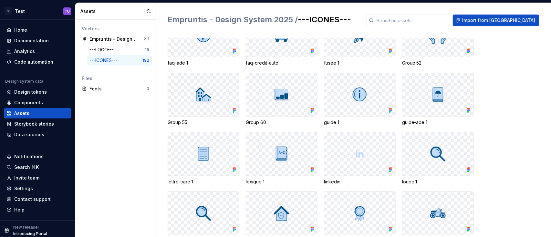
scroll to position [2281, 0]
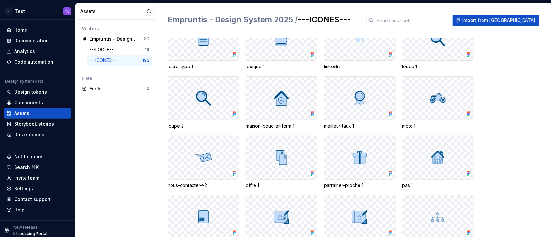
click at [285, 96] on div at bounding box center [281, 98] width 71 height 43
drag, startPoint x: 258, startPoint y: 73, endPoint x: 296, endPoint y: 111, distance: 53.2
click at [296, 111] on div "maison-bouclier-form 1" at bounding box center [282, 102] width 72 height 53
click at [296, 89] on div at bounding box center [281, 98] width 71 height 43
drag, startPoint x: 310, startPoint y: 115, endPoint x: 292, endPoint y: 105, distance: 20.5
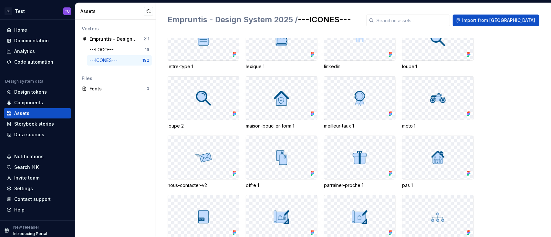
drag, startPoint x: 304, startPoint y: 111, endPoint x: 241, endPoint y: 116, distance: 63.1
click at [308, 123] on div "maison-bouclier-form 1" at bounding box center [282, 126] width 72 height 6
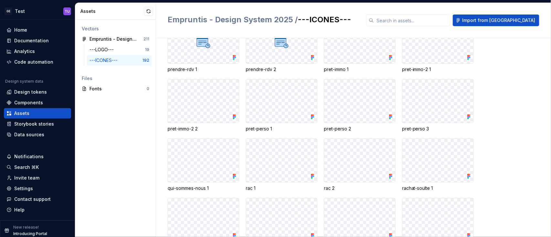
scroll to position [2540, 0]
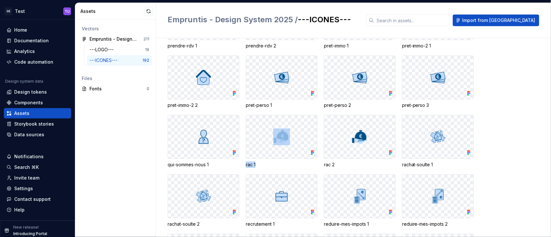
drag, startPoint x: 269, startPoint y: 149, endPoint x: 239, endPoint y: 154, distance: 29.7
click at [269, 161] on div "rac 1" at bounding box center [282, 164] width 72 height 6
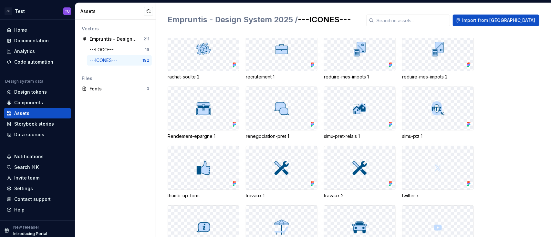
scroll to position [2699, 0]
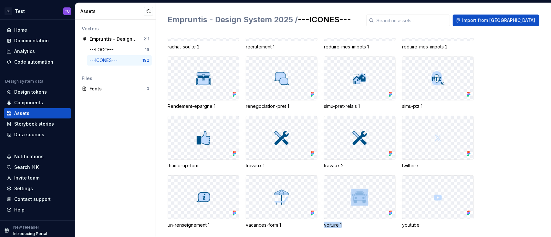
drag, startPoint x: 355, startPoint y: 220, endPoint x: 312, endPoint y: 215, distance: 43.2
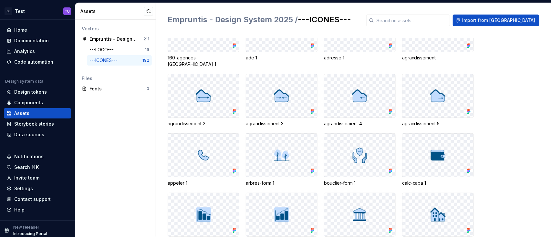
scroll to position [1450, 0]
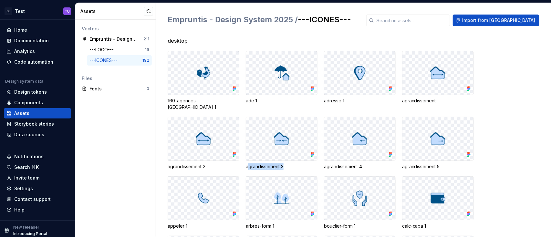
drag, startPoint x: 300, startPoint y: 158, endPoint x: 247, endPoint y: 162, distance: 53.4
click at [247, 163] on div "agrandissement 3" at bounding box center [282, 166] width 72 height 6
click at [303, 163] on div "agrandissement 3" at bounding box center [282, 166] width 72 height 6
drag, startPoint x: 278, startPoint y: 162, endPoint x: 256, endPoint y: 160, distance: 22.0
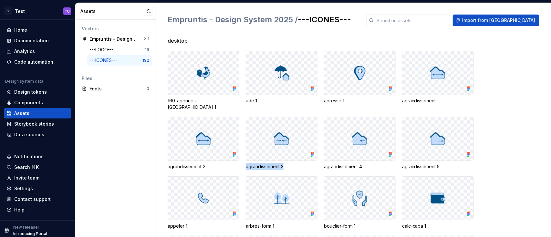
click at [293, 163] on div "agrandissement 3" at bounding box center [282, 166] width 72 height 6
drag, startPoint x: 288, startPoint y: 160, endPoint x: 245, endPoint y: 161, distance: 42.6
click at [305, 163] on div "agrandissement 3" at bounding box center [282, 166] width 72 height 6
click at [253, 163] on div "agrandissement 3" at bounding box center [282, 166] width 72 height 6
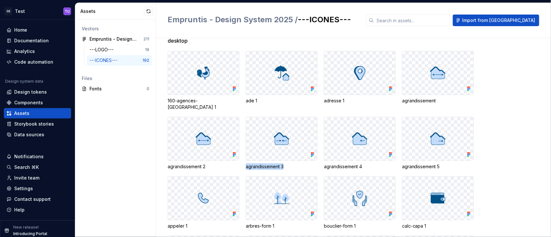
drag, startPoint x: 286, startPoint y: 158, endPoint x: 246, endPoint y: 162, distance: 39.9
click at [246, 163] on div "agrandissement 3" at bounding box center [282, 166] width 72 height 6
click at [302, 163] on div "agrandissement 3" at bounding box center [282, 166] width 72 height 6
click at [287, 133] on img at bounding box center [281, 138] width 17 height 17
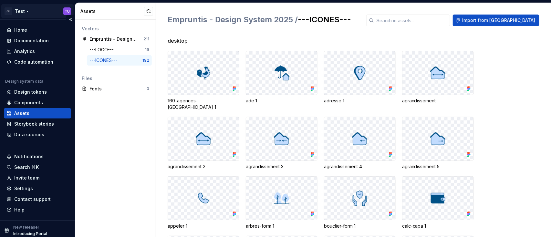
click at [24, 9] on html "GE Test TU Home Documentation Analytics Code automation Design system data Desi…" at bounding box center [275, 118] width 551 height 237
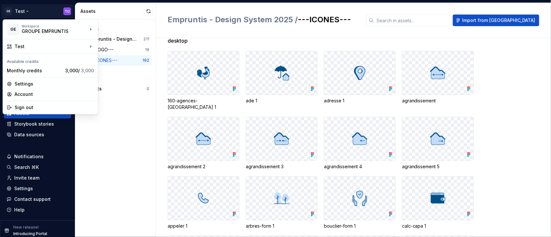
click at [25, 9] on html "GE Test TU Home Documentation Analytics Code automation Design system data Desi…" at bounding box center [275, 118] width 551 height 237
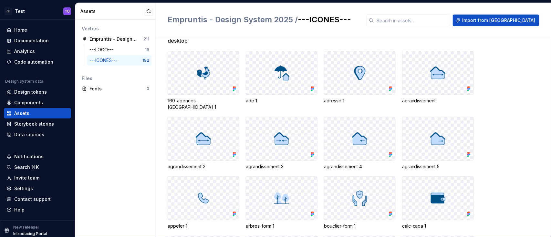
click at [213, 77] on div at bounding box center [203, 72] width 71 height 43
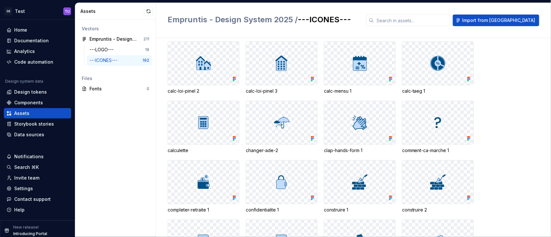
scroll to position [1579, 0]
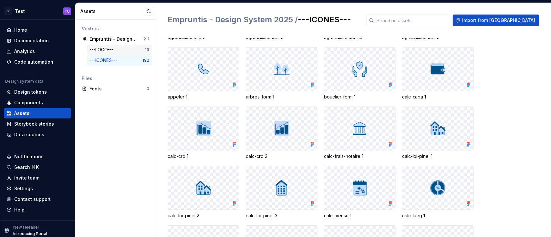
click at [118, 48] on div "---LOGO---" at bounding box center [117, 49] width 56 height 6
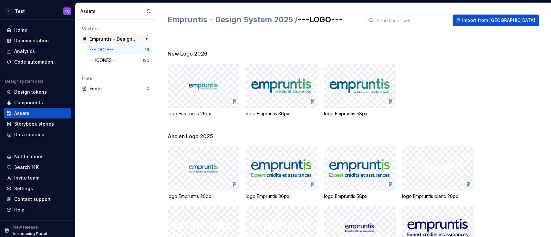
click at [129, 36] on div "Empruntis - Design System 2025" at bounding box center [113, 39] width 48 height 6
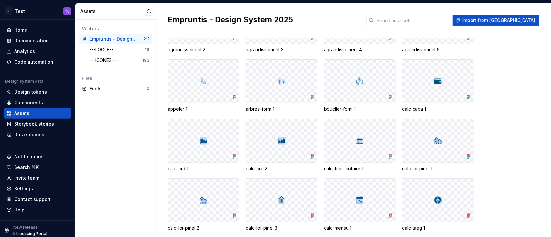
scroll to position [172, 0]
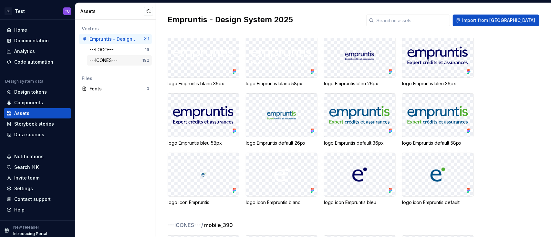
click at [115, 57] on div "---ICONES--- 192" at bounding box center [119, 60] width 65 height 10
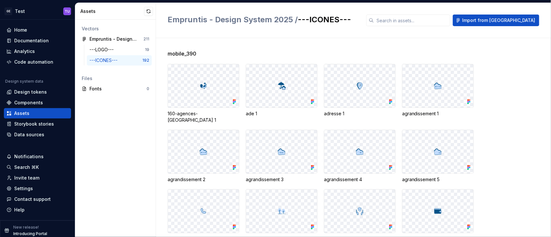
click at [120, 69] on div "Vectors Empruntis - Design System 2025 211 ---LOGO--- 19 ---ICONES--- 192 Files…" at bounding box center [115, 128] width 80 height 217
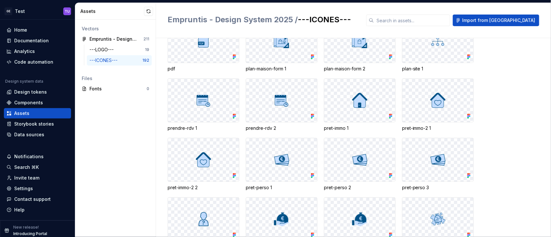
scroll to position [2699, 0]
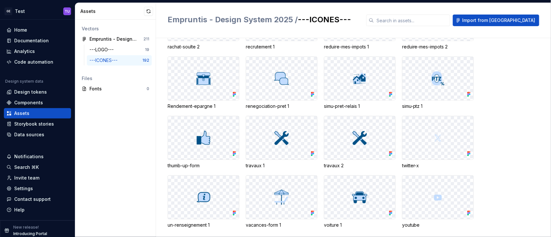
click at [22, 12] on html "GE Test TU Home Documentation Analytics Code automation Design system data Desi…" at bounding box center [275, 118] width 551 height 237
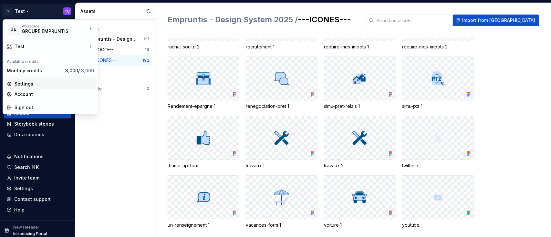
click at [30, 83] on div "Settings" at bounding box center [54, 84] width 79 height 6
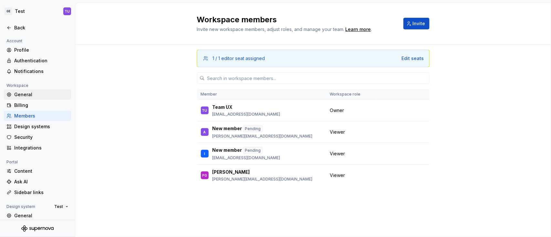
click at [28, 93] on div "General" at bounding box center [41, 94] width 54 height 6
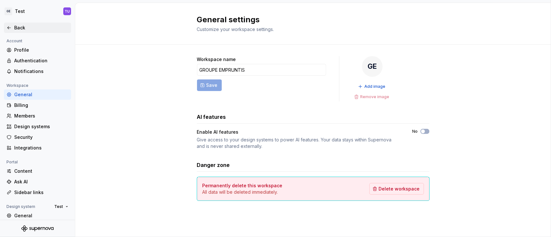
click at [15, 26] on div "Back" at bounding box center [41, 28] width 54 height 6
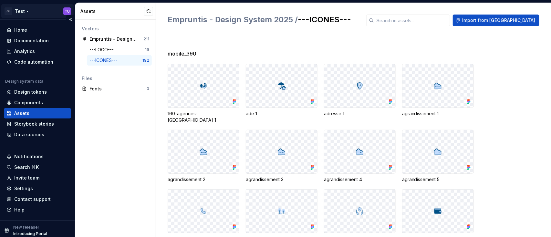
click at [24, 11] on html "GE Test TU Home Documentation Analytics Code automation Design system data Desi…" at bounding box center [275, 118] width 551 height 237
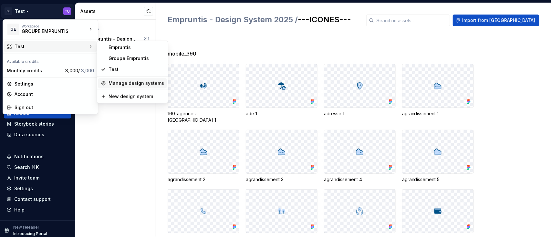
click at [112, 82] on div "Manage design systems" at bounding box center [136, 83] width 56 height 6
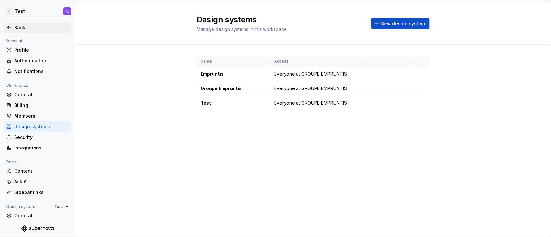
click at [19, 24] on div "Back" at bounding box center [37, 28] width 67 height 10
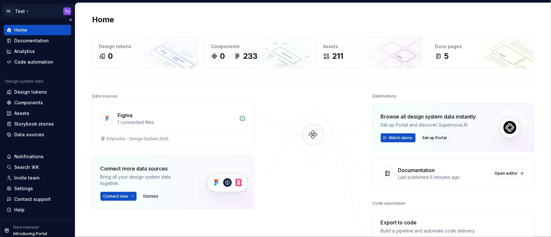
click at [37, 10] on html "GE Test TU Home Documentation Analytics Code automation Design system data Desi…" at bounding box center [275, 118] width 551 height 237
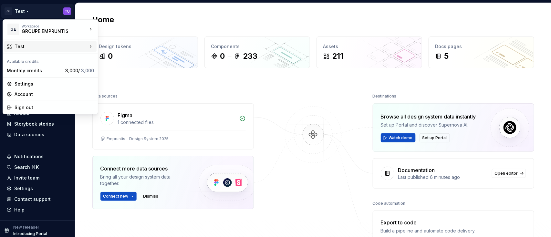
click at [41, 50] on div "Test" at bounding box center [50, 47] width 92 height 12
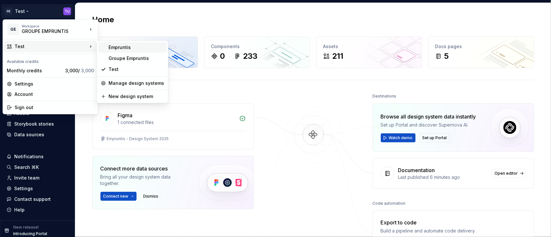
click at [130, 46] on div "Empruntis" at bounding box center [136, 47] width 56 height 6
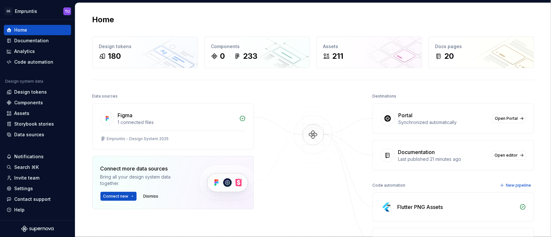
scroll to position [86, 0]
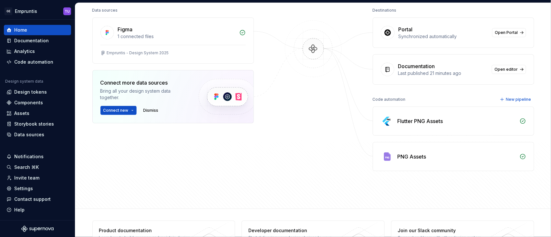
click at [413, 123] on div "Flutter PNG Assets" at bounding box center [456, 121] width 118 height 8
click at [402, 119] on div "Flutter PNG Assets" at bounding box center [420, 121] width 46 height 8
click at [413, 119] on div "Flutter PNG Assets" at bounding box center [420, 121] width 46 height 8
drag, startPoint x: 430, startPoint y: 119, endPoint x: 396, endPoint y: 120, distance: 33.9
click at [397, 120] on div "Flutter PNG Assets" at bounding box center [420, 121] width 46 height 8
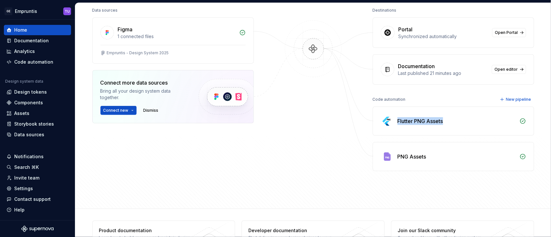
click at [413, 121] on div "Flutter PNG Assets" at bounding box center [456, 121] width 118 height 8
click at [413, 87] on div "Destinations Portal Synchronized automatically Open Portal Documentation Last p…" at bounding box center [453, 88] width 161 height 165
click at [33, 42] on div "Documentation" at bounding box center [31, 40] width 35 height 6
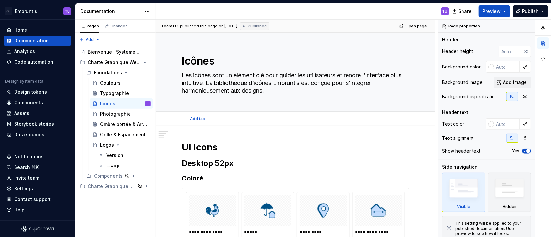
type textarea "*"
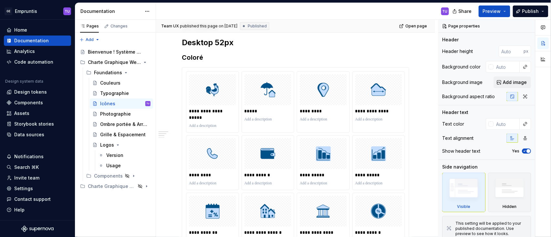
scroll to position [129, 0]
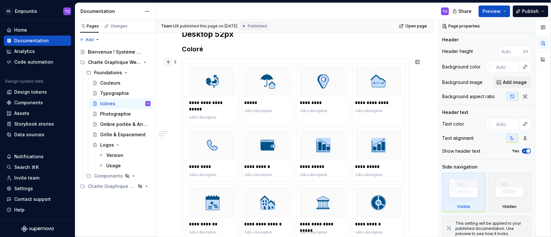
click at [168, 63] on button "button" at bounding box center [168, 61] width 9 height 9
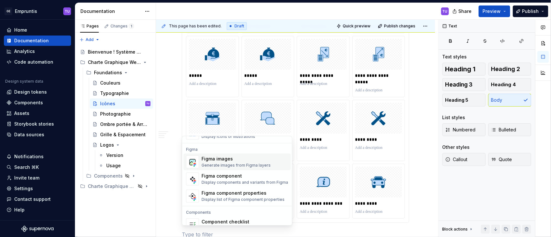
scroll to position [556, 0]
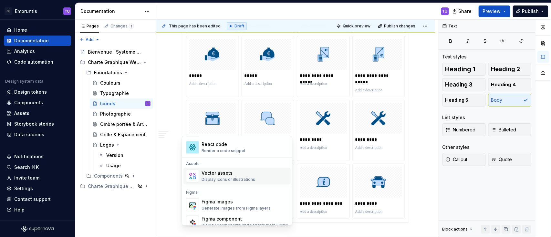
click at [212, 178] on div "Display icons or illustrations" at bounding box center [228, 179] width 54 height 5
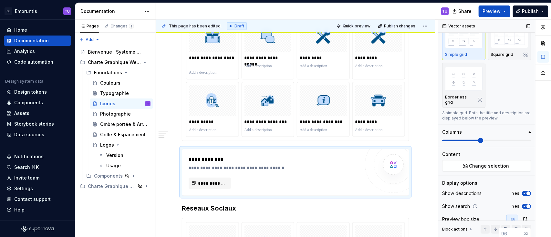
scroll to position [0, 0]
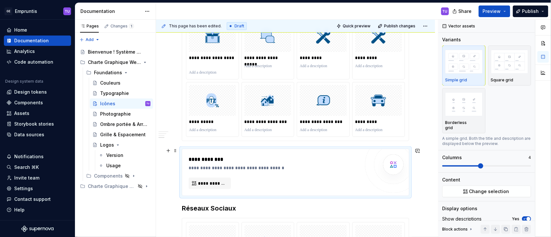
drag, startPoint x: 289, startPoint y: 174, endPoint x: 282, endPoint y: 172, distance: 6.8
click at [282, 172] on div "**********" at bounding box center [274, 173] width 171 height 34
click at [174, 149] on span at bounding box center [175, 150] width 5 height 9
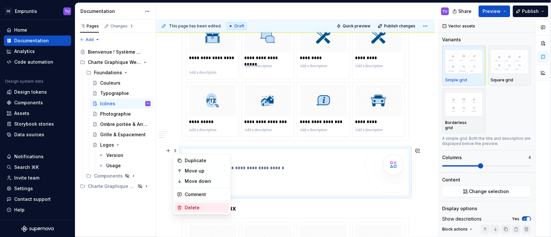
click at [197, 178] on div "Delete" at bounding box center [206, 207] width 42 height 6
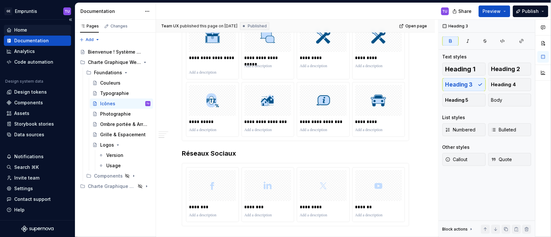
drag, startPoint x: 17, startPoint y: 32, endPoint x: 21, endPoint y: 31, distance: 4.5
click at [17, 32] on div "Home" at bounding box center [20, 30] width 13 height 6
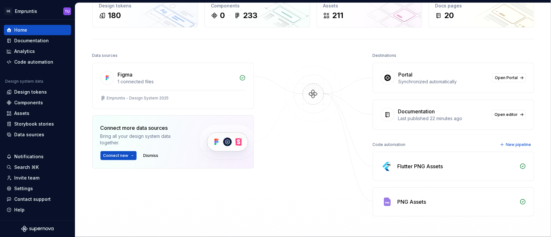
scroll to position [43, 0]
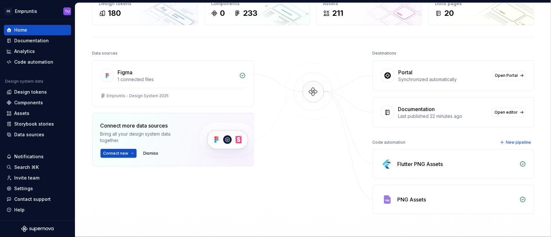
drag, startPoint x: 413, startPoint y: 150, endPoint x: 432, endPoint y: 149, distance: 19.1
click at [413, 150] on div "Flutter PNG Assets" at bounding box center [453, 164] width 161 height 28
click at [413, 164] on div "Flutter PNG Assets" at bounding box center [453, 164] width 161 height 28
click at [413, 161] on icon at bounding box center [522, 164] width 6 height 6
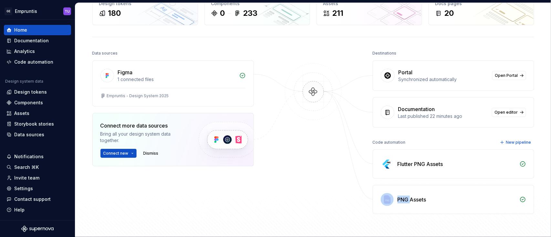
click at [413, 160] on div "Flutter PNG Assets" at bounding box center [420, 164] width 46 height 8
click at [24, 4] on html "GE Empruntis TU Home Documentation Analytics Code automation Design system data…" at bounding box center [275, 118] width 551 height 237
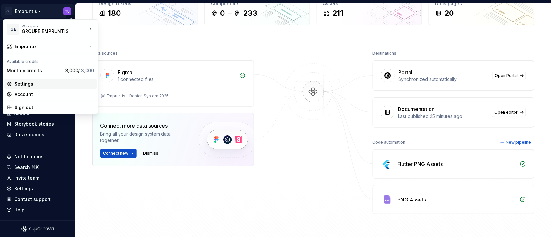
click at [33, 87] on div "Settings" at bounding box center [50, 84] width 92 height 10
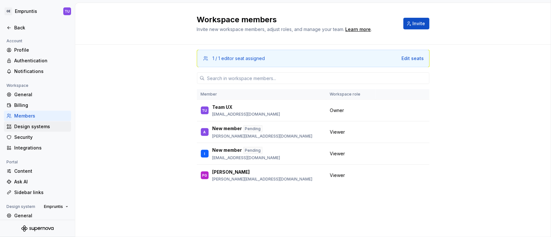
click at [31, 126] on div "Design systems" at bounding box center [41, 126] width 54 height 6
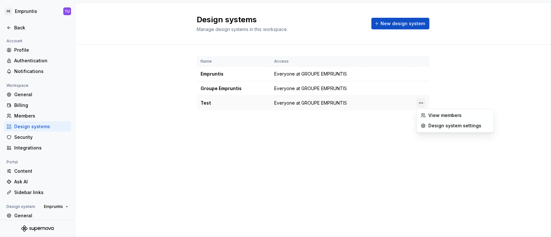
click at [413, 101] on html "GE Empruntis TU Back Account Profile Authentication Notifications Workspace Gen…" at bounding box center [275, 118] width 551 height 237
click at [378, 128] on html "GE Empruntis TU Back Account Profile Authentication Notifications Workspace Gen…" at bounding box center [275, 118] width 551 height 237
click at [20, 172] on div "Content" at bounding box center [41, 171] width 54 height 6
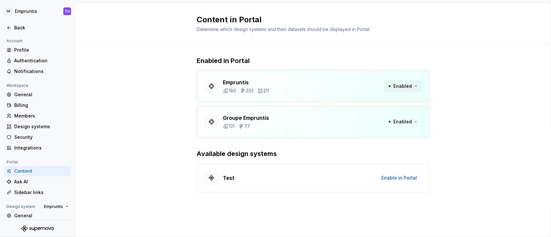
click at [398, 87] on span "Enabled" at bounding box center [403, 86] width 18 height 6
click at [310, 78] on div "Empruntis 180 233 211 Enabled" at bounding box center [313, 86] width 232 height 32
click at [18, 26] on div "Back" at bounding box center [41, 28] width 54 height 6
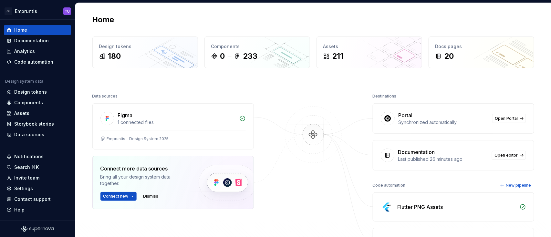
click at [413, 118] on div "Portal" at bounding box center [443, 115] width 90 height 8
click at [413, 116] on span "Open Portal" at bounding box center [506, 118] width 23 height 5
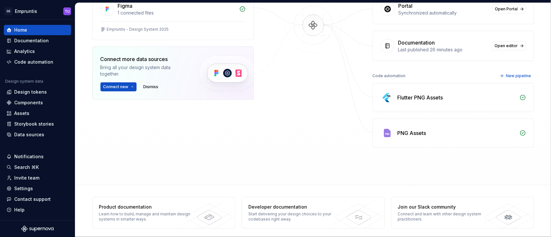
scroll to position [112, 0]
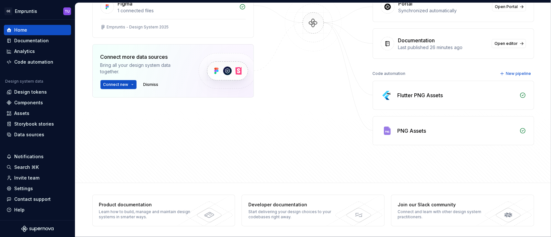
click at [413, 94] on icon at bounding box center [522, 95] width 6 height 6
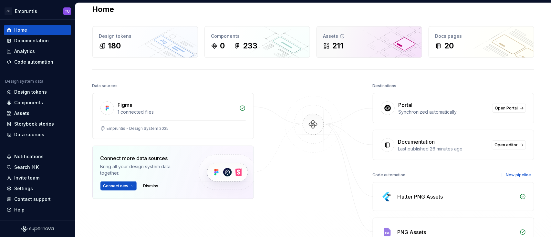
scroll to position [0, 0]
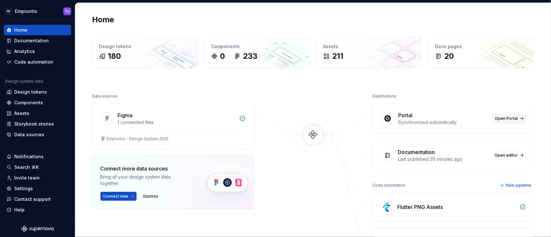
click at [413, 116] on span "Open Portal" at bounding box center [506, 118] width 23 height 5
click at [30, 122] on div "Storybook stories" at bounding box center [34, 124] width 40 height 6
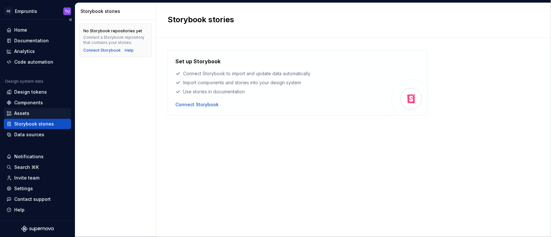
click at [34, 110] on div "Assets" at bounding box center [37, 113] width 62 height 6
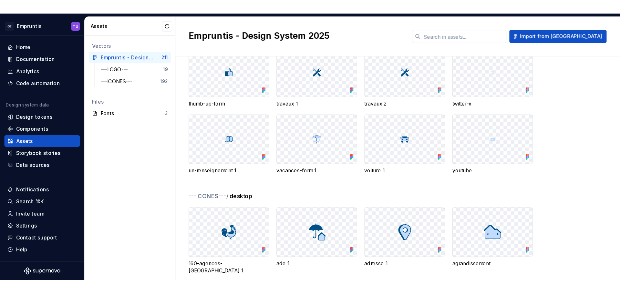
scroll to position [1722, 0]
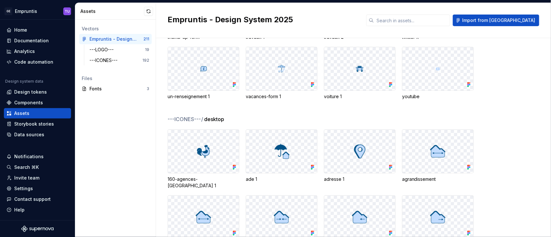
click at [4, 108] on link "Assets" at bounding box center [37, 113] width 67 height 10
